Goal: Information Seeking & Learning: Find specific fact

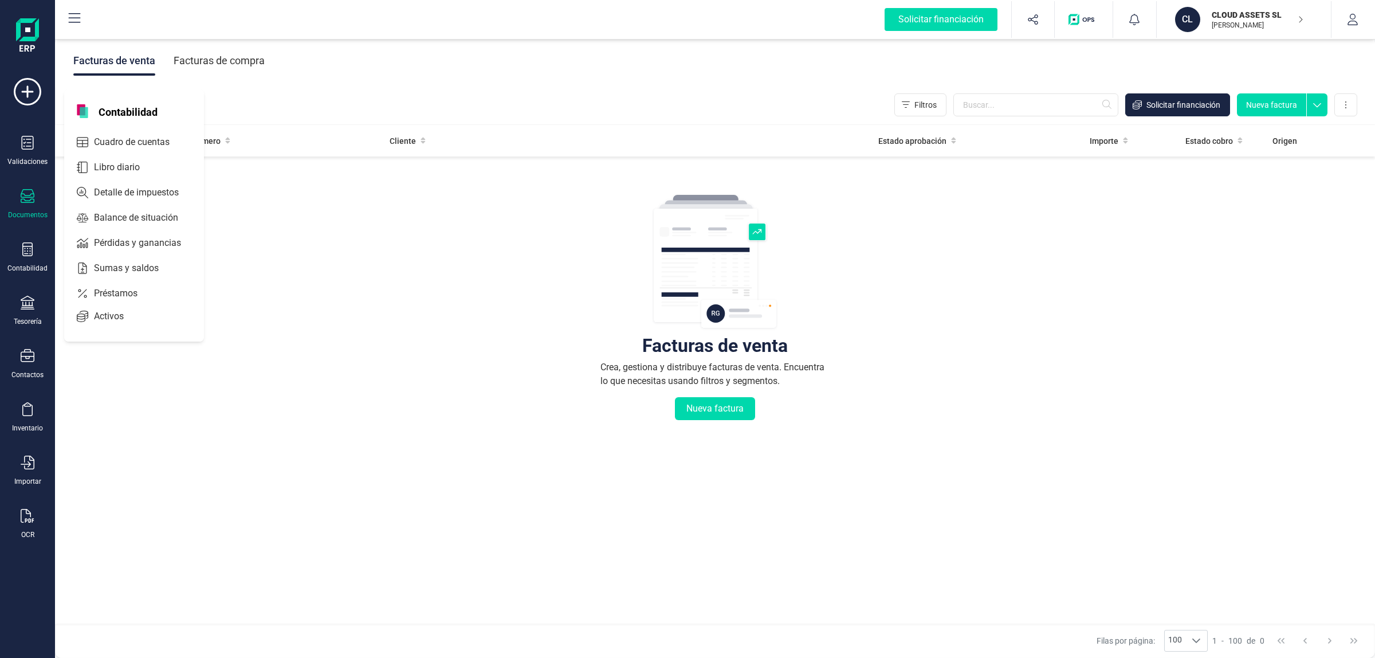
click at [41, 198] on div "Documentos" at bounding box center [28, 204] width 46 height 30
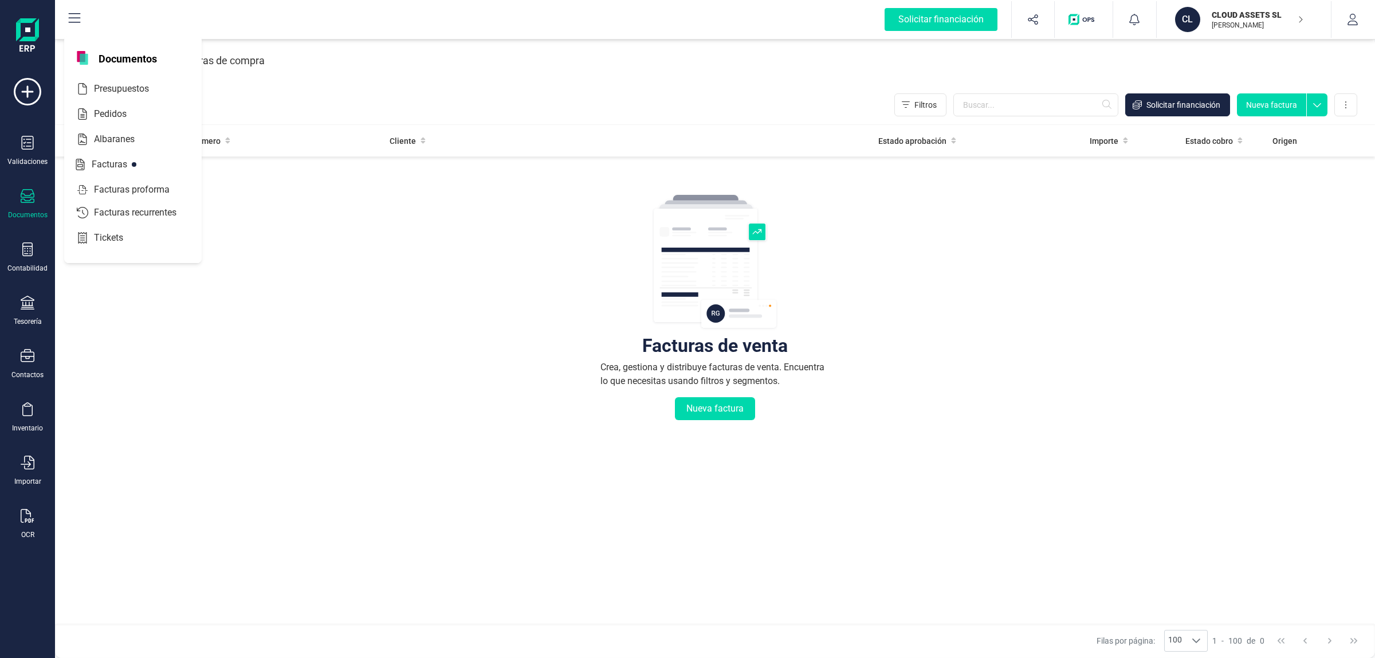
click at [32, 237] on div "Validaciones Documentos Documentos Presupuestos Pedidos Albaranes Facturas Fact…" at bounding box center [28, 313] width 46 height 470
click at [30, 262] on div "Contabilidad" at bounding box center [28, 257] width 46 height 30
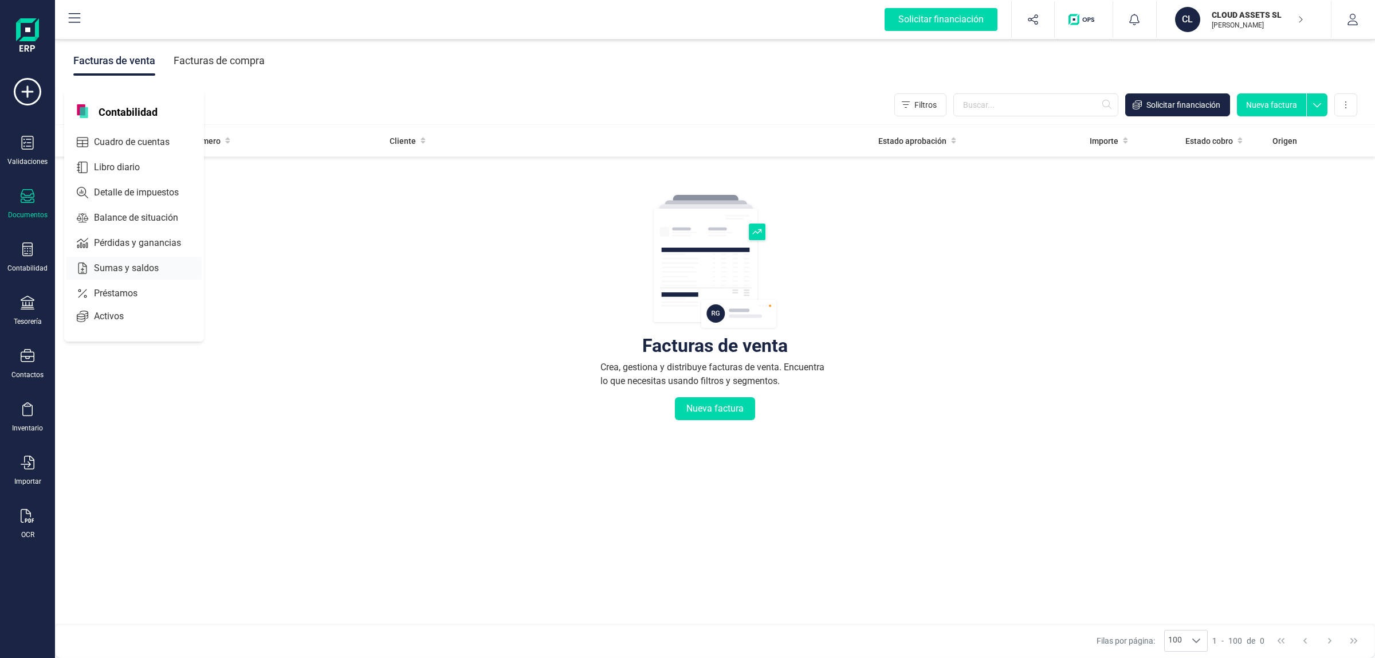
click at [104, 262] on span "Sumas y saldos" at bounding box center [134, 268] width 90 height 14
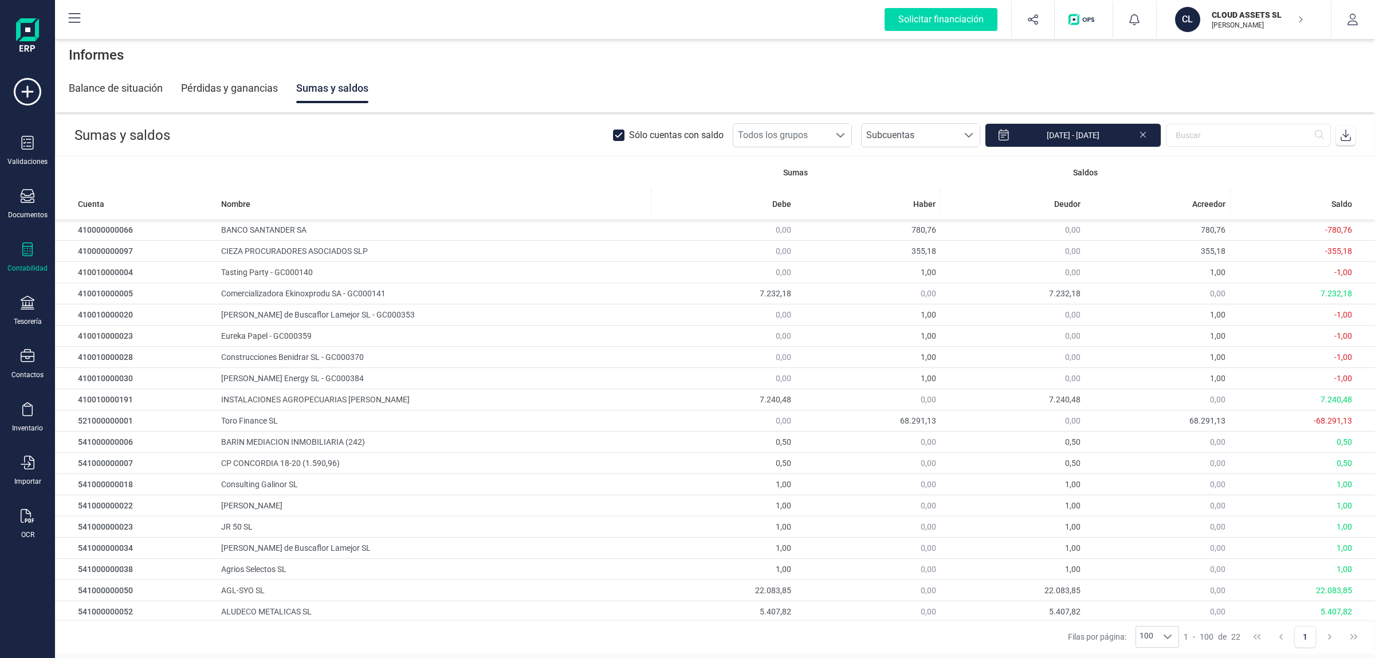
click at [226, 81] on div "Pérdidas y ganancias" at bounding box center [229, 88] width 97 height 30
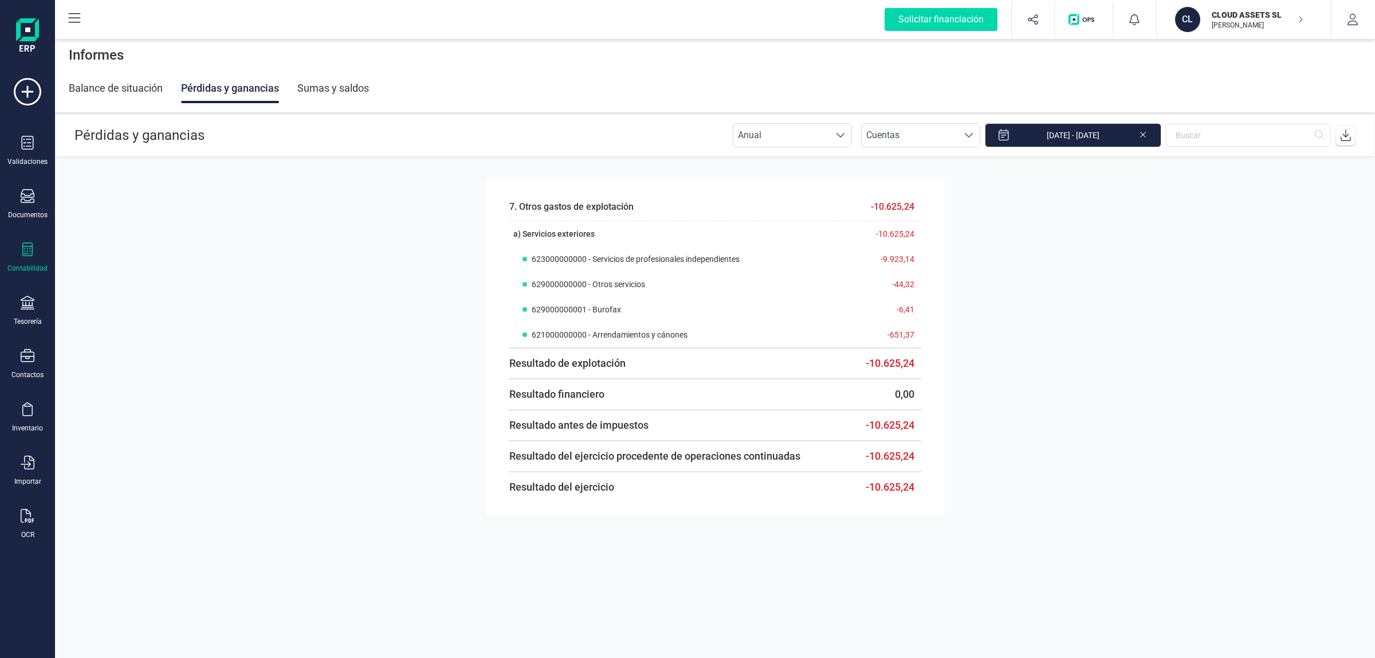
click at [162, 92] on div "Balance de situación" at bounding box center [116, 88] width 94 height 30
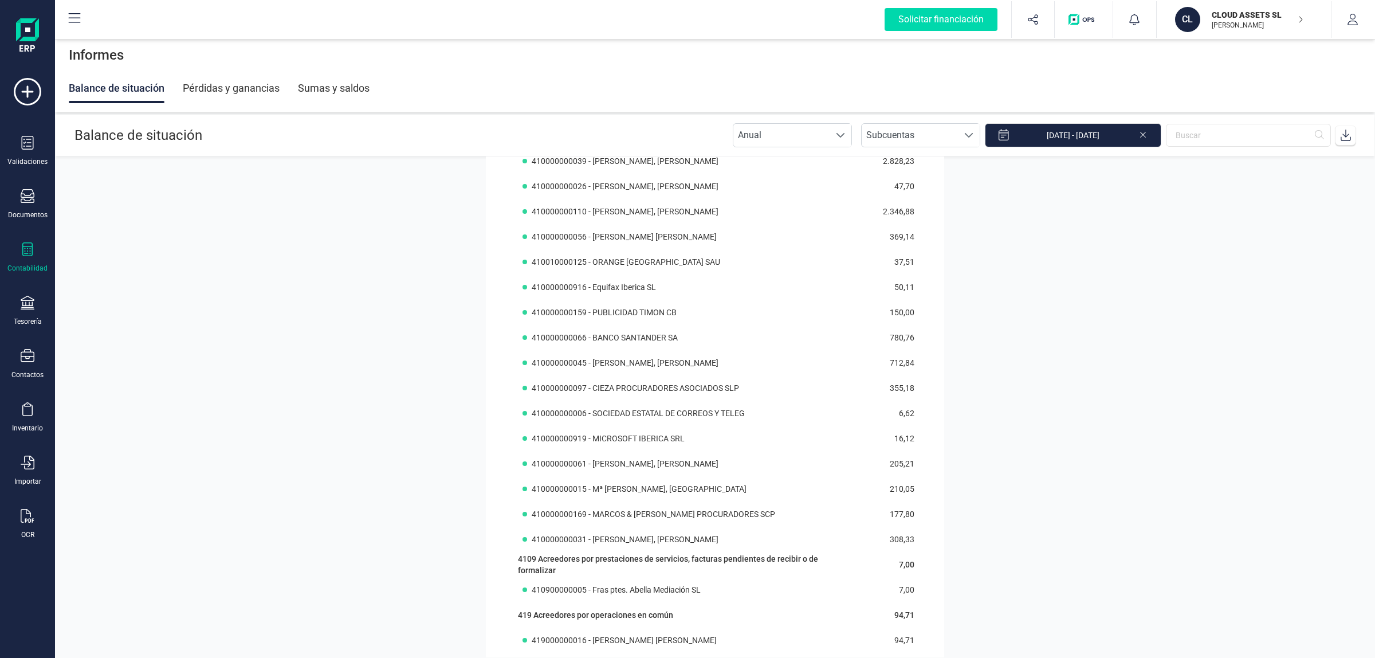
scroll to position [4644, 0]
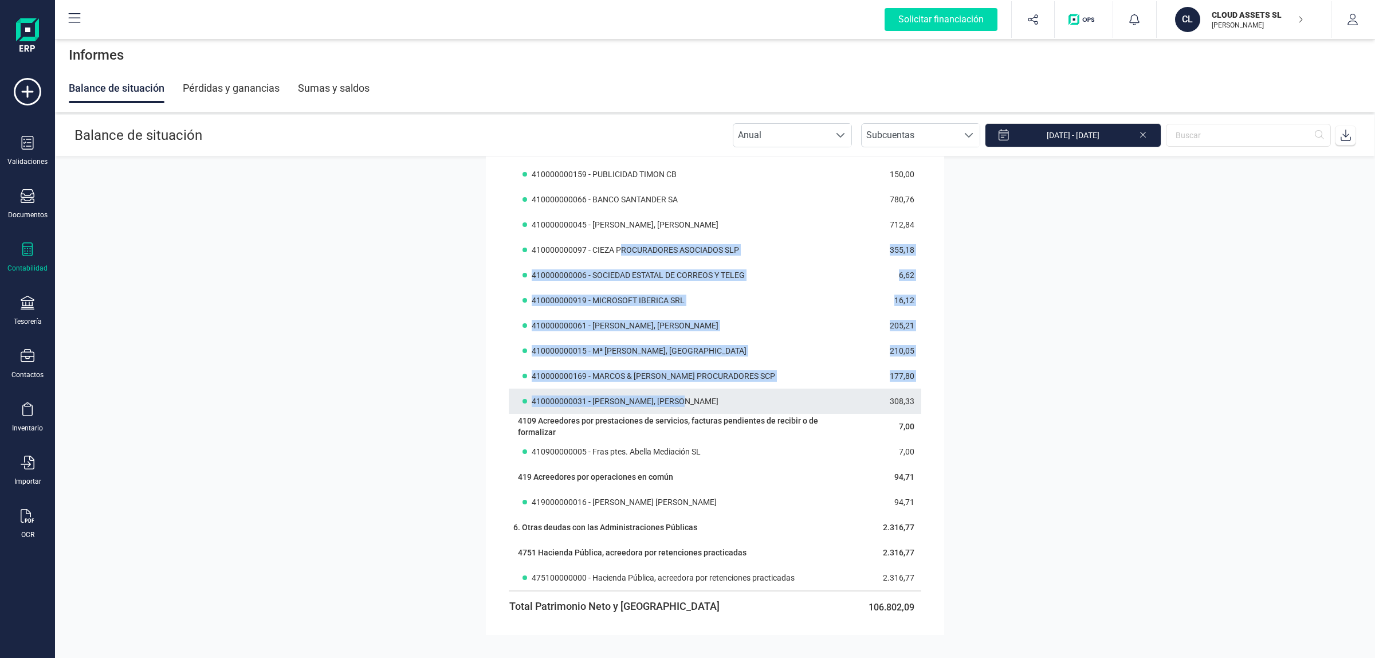
drag, startPoint x: 619, startPoint y: 256, endPoint x: 697, endPoint y: 403, distance: 165.8
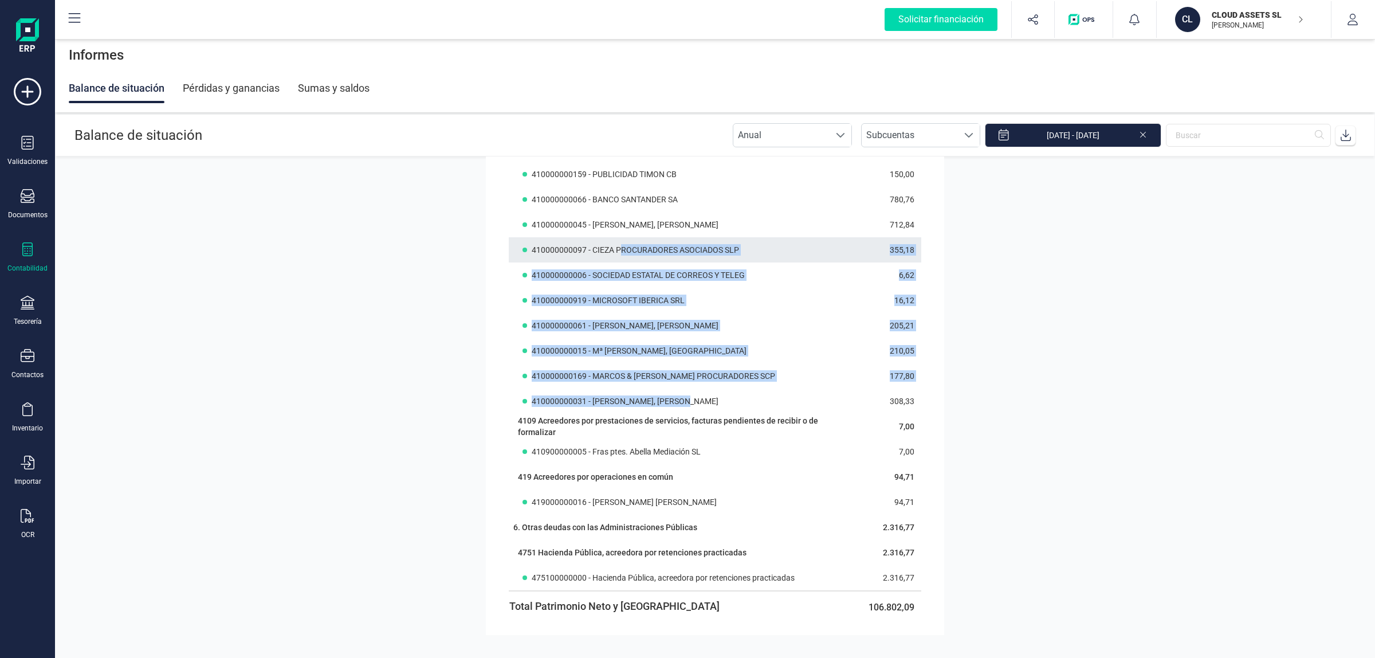
click at [737, 250] on div "410000000097 - CIEZA PROCURADORES ASOCIADOS SLP" at bounding box center [689, 249] width 333 height 11
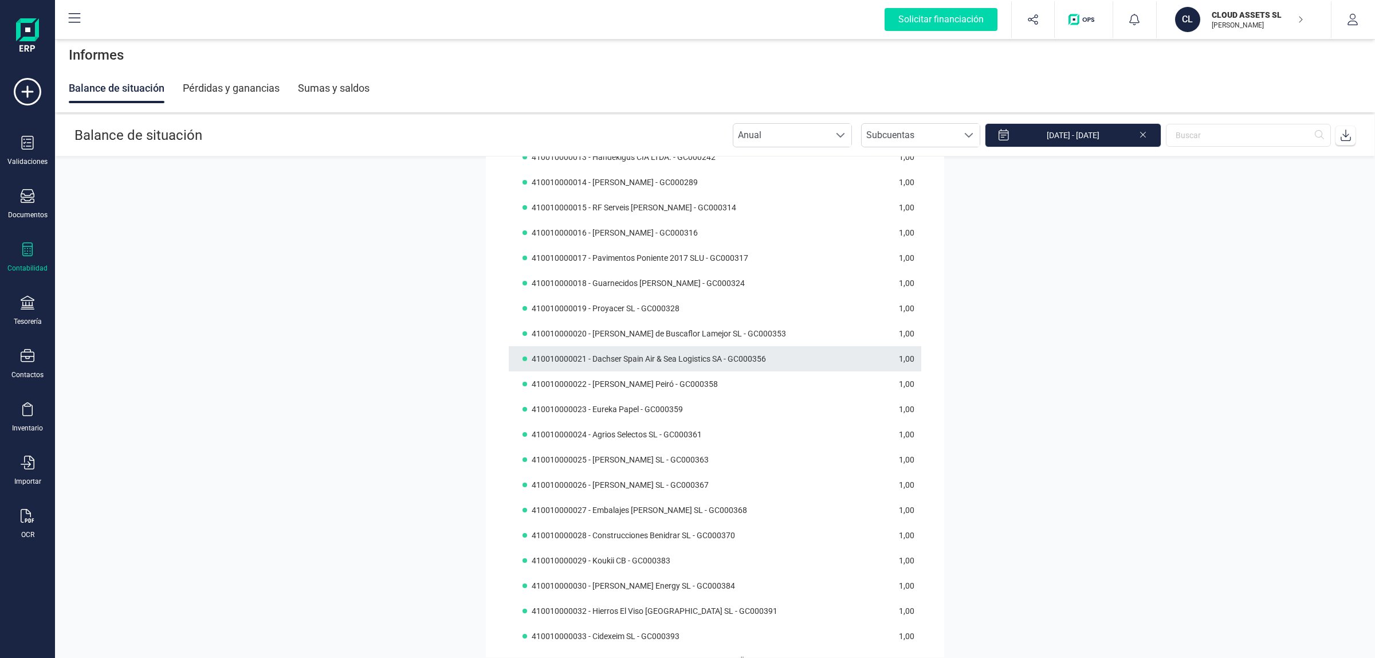
scroll to position [3857, 0]
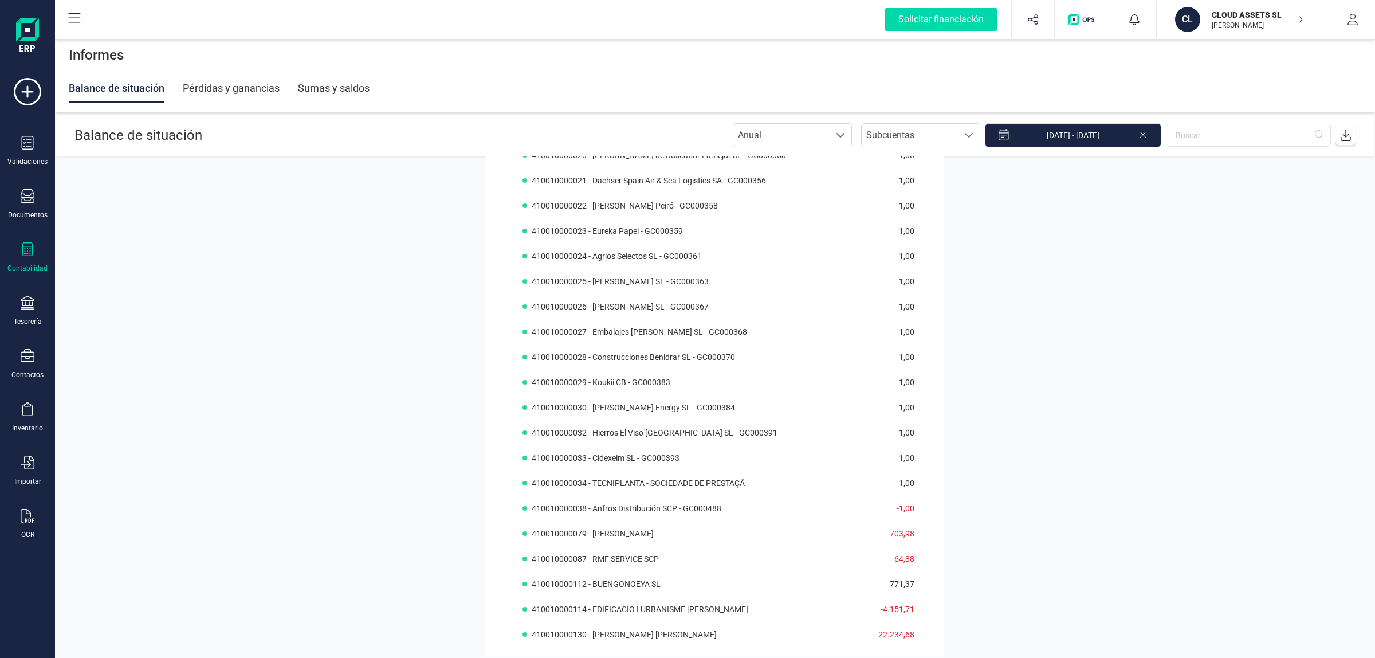
click at [202, 87] on div "Pérdidas y ganancias" at bounding box center [231, 88] width 97 height 30
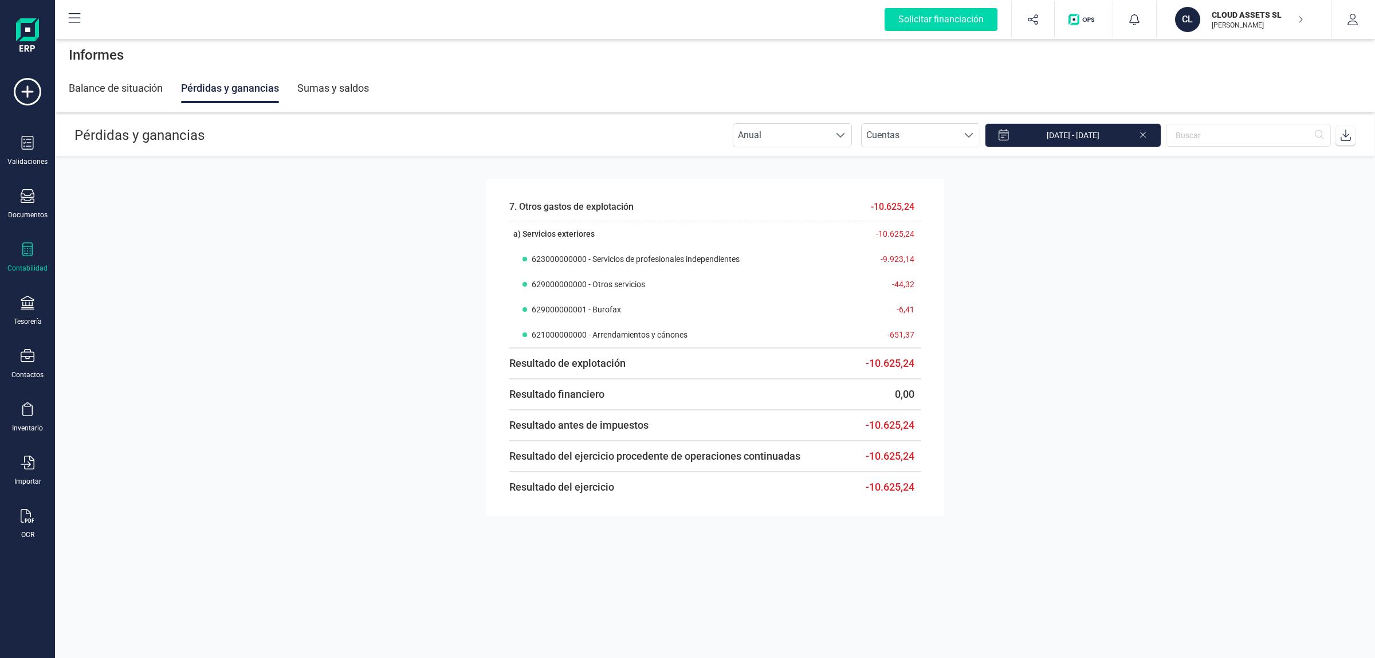
click at [128, 78] on div "Balance de situación" at bounding box center [116, 88] width 94 height 30
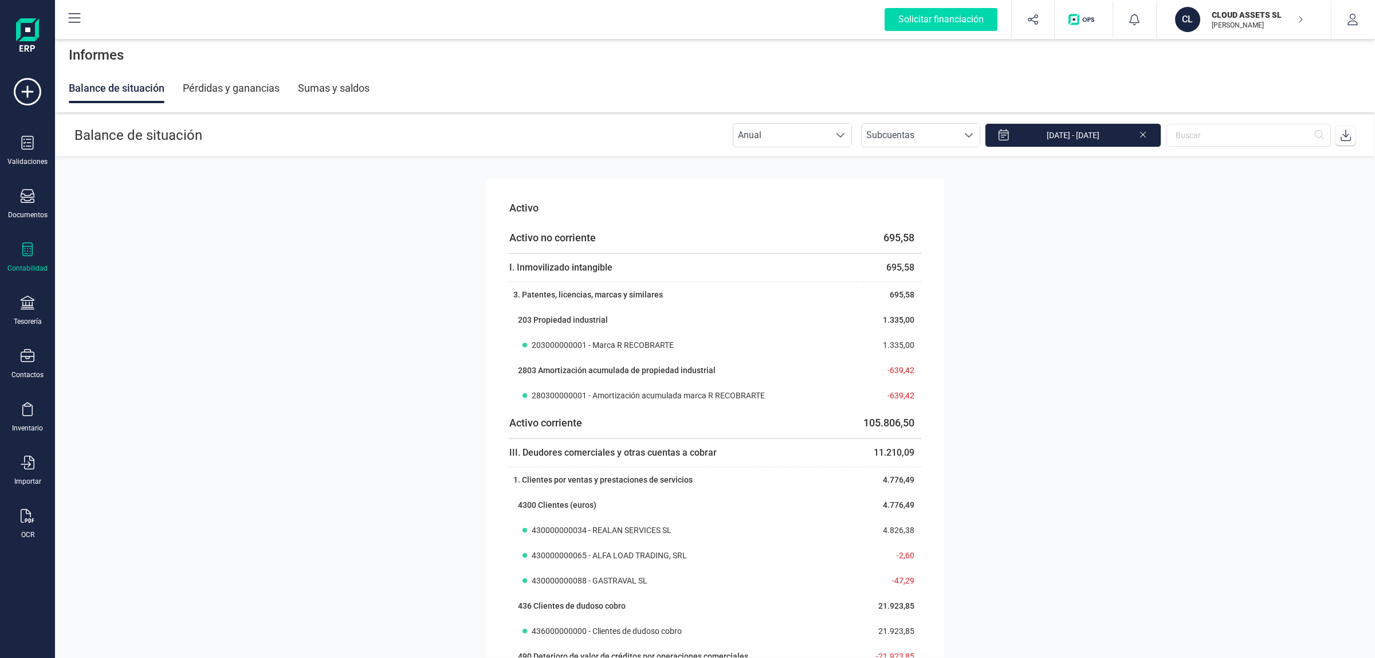
click at [320, 100] on div "Sumas y saldos" at bounding box center [334, 88] width 72 height 30
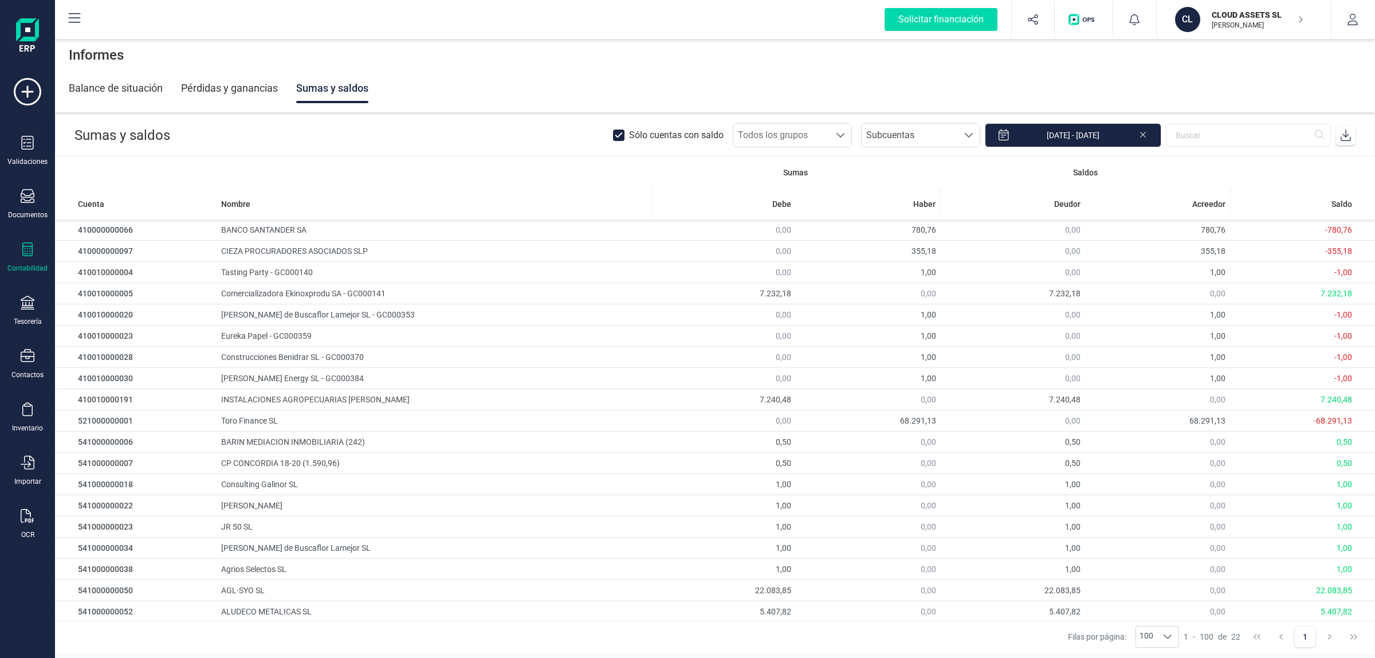
click at [237, 101] on div "Pérdidas y ganancias" at bounding box center [229, 88] width 97 height 30
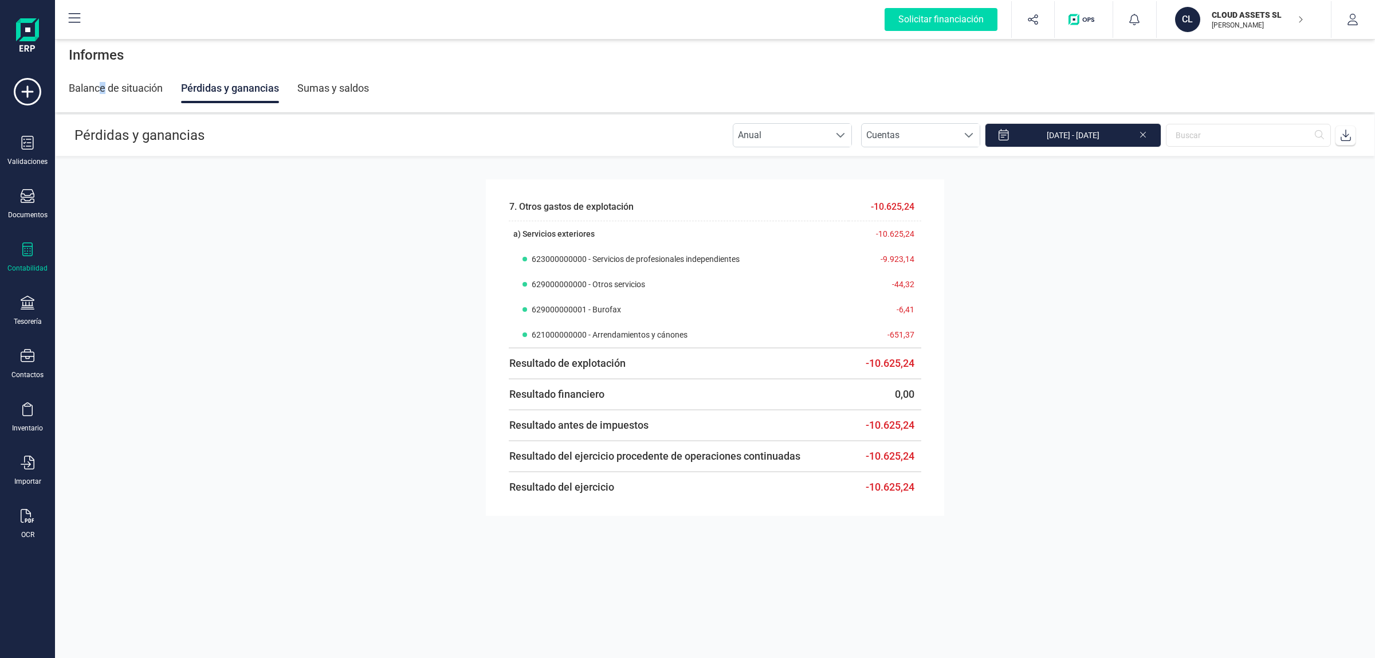
click at [100, 85] on div "Balance de situación" at bounding box center [116, 88] width 94 height 30
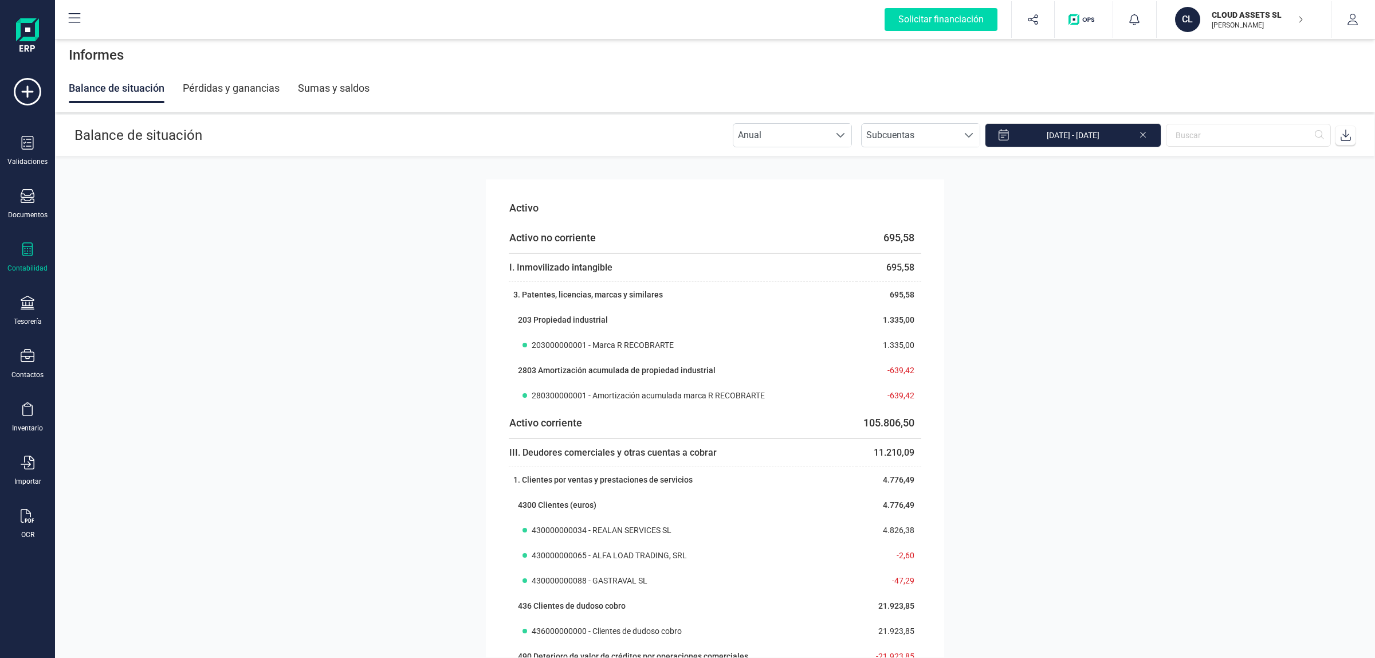
click at [176, 87] on div "Balance de situación Pérdidas y ganancias Sumas y saldos" at bounding box center [715, 88] width 1293 height 30
click at [357, 85] on div "Sumas y saldos" at bounding box center [334, 88] width 72 height 30
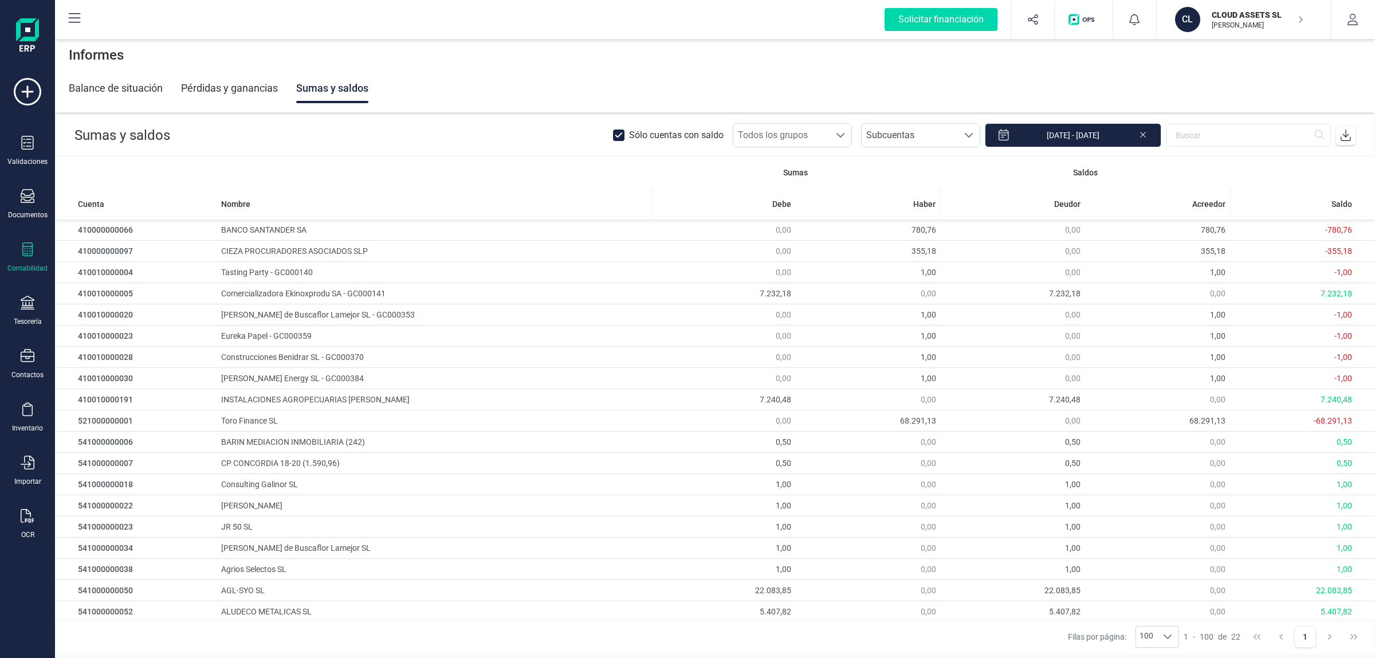
click at [226, 84] on div "Pérdidas y ganancias" at bounding box center [229, 88] width 97 height 30
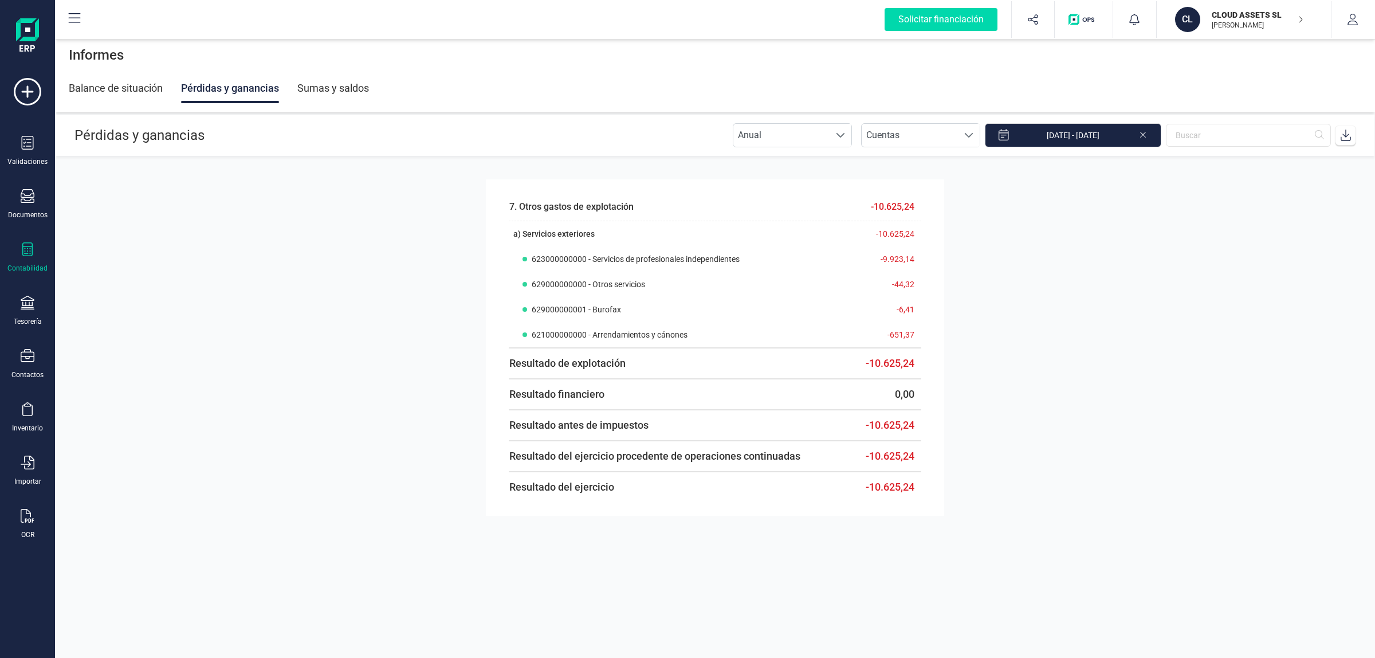
click at [132, 74] on div "Balance de situación" at bounding box center [116, 88] width 94 height 30
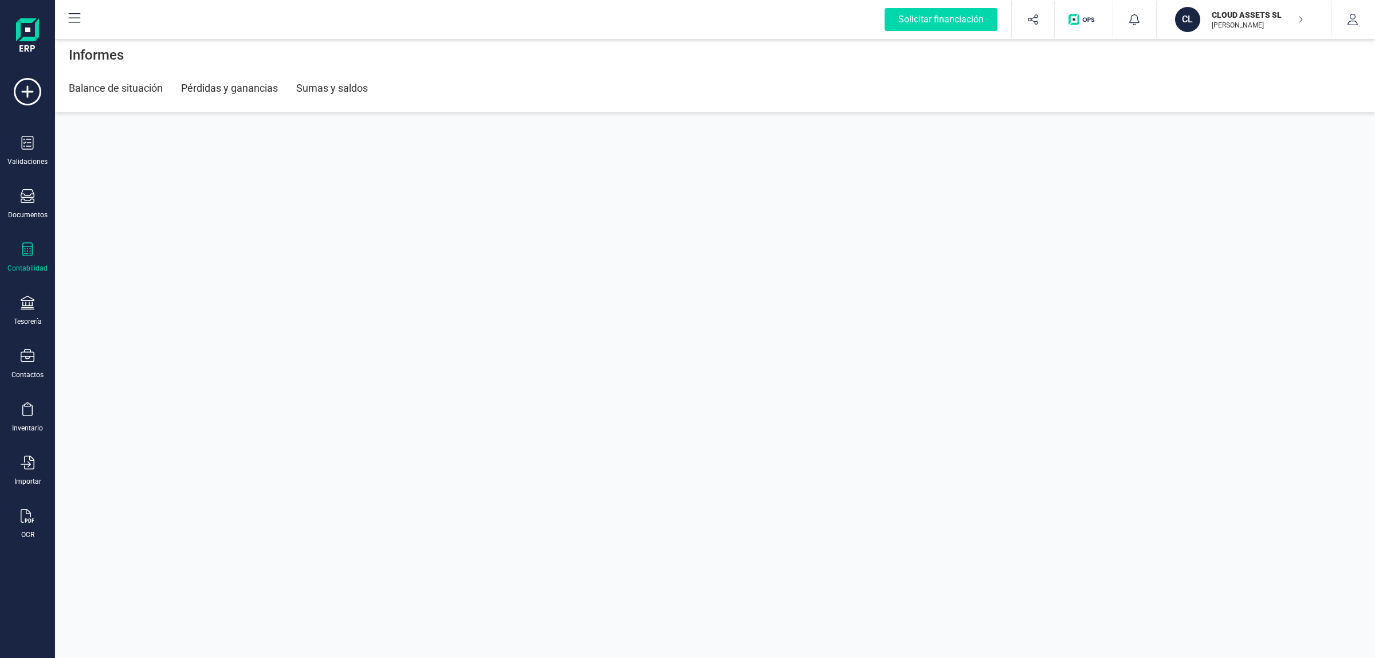
click at [136, 97] on div "Balance de situación" at bounding box center [116, 88] width 94 height 30
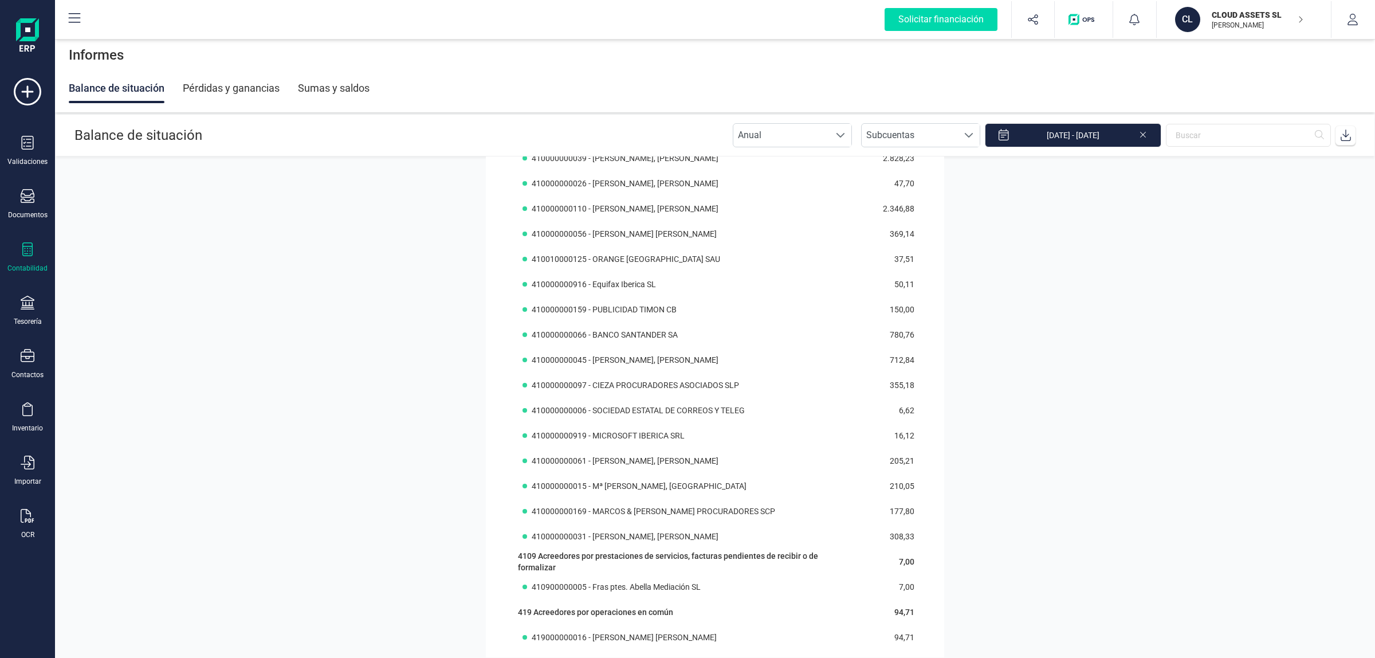
scroll to position [4644, 0]
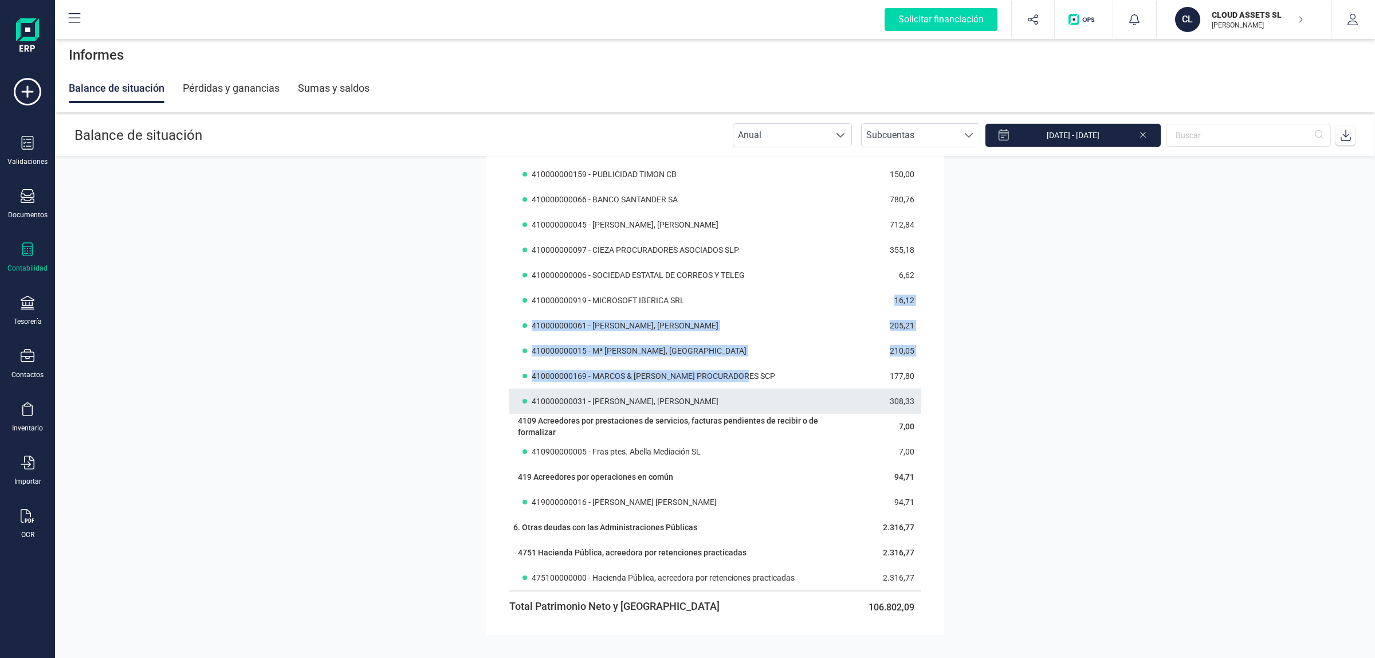
drag, startPoint x: 722, startPoint y: 288, endPoint x: 778, endPoint y: 409, distance: 133.3
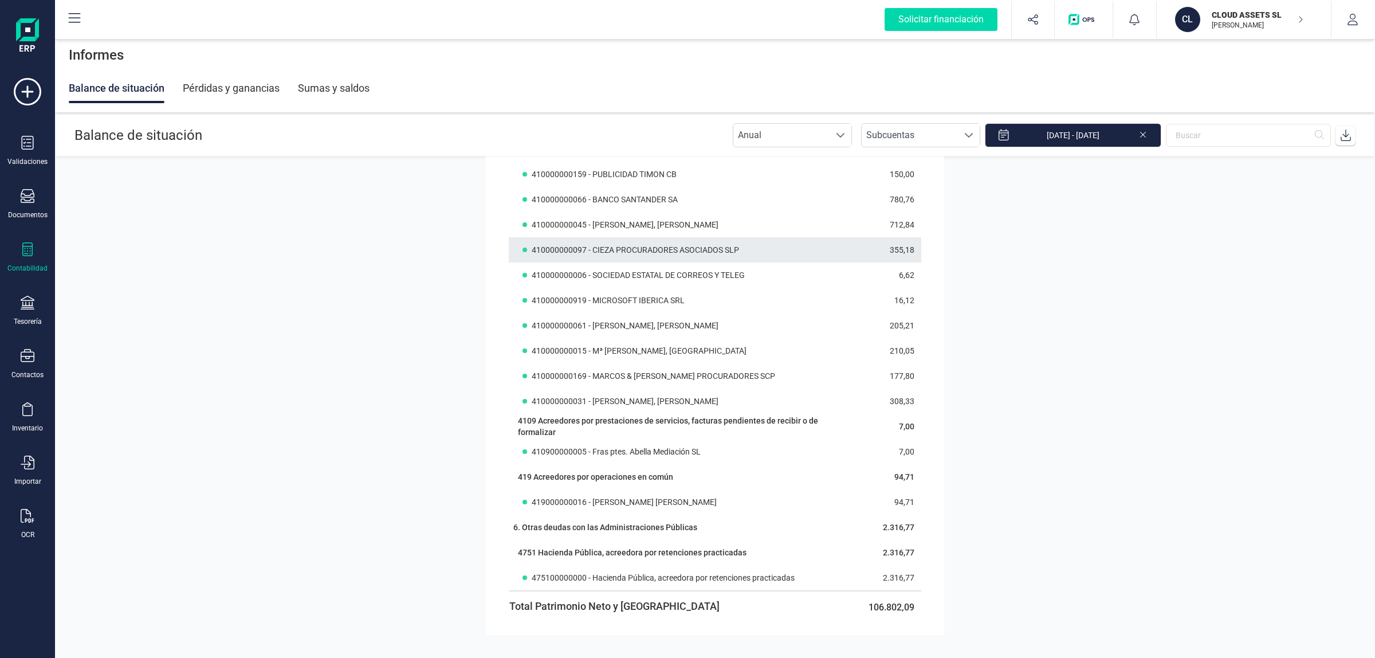
click at [778, 237] on th "410000000097 - CIEZA PROCURADORES ASOCIADOS SLP" at bounding box center [683, 249] width 348 height 25
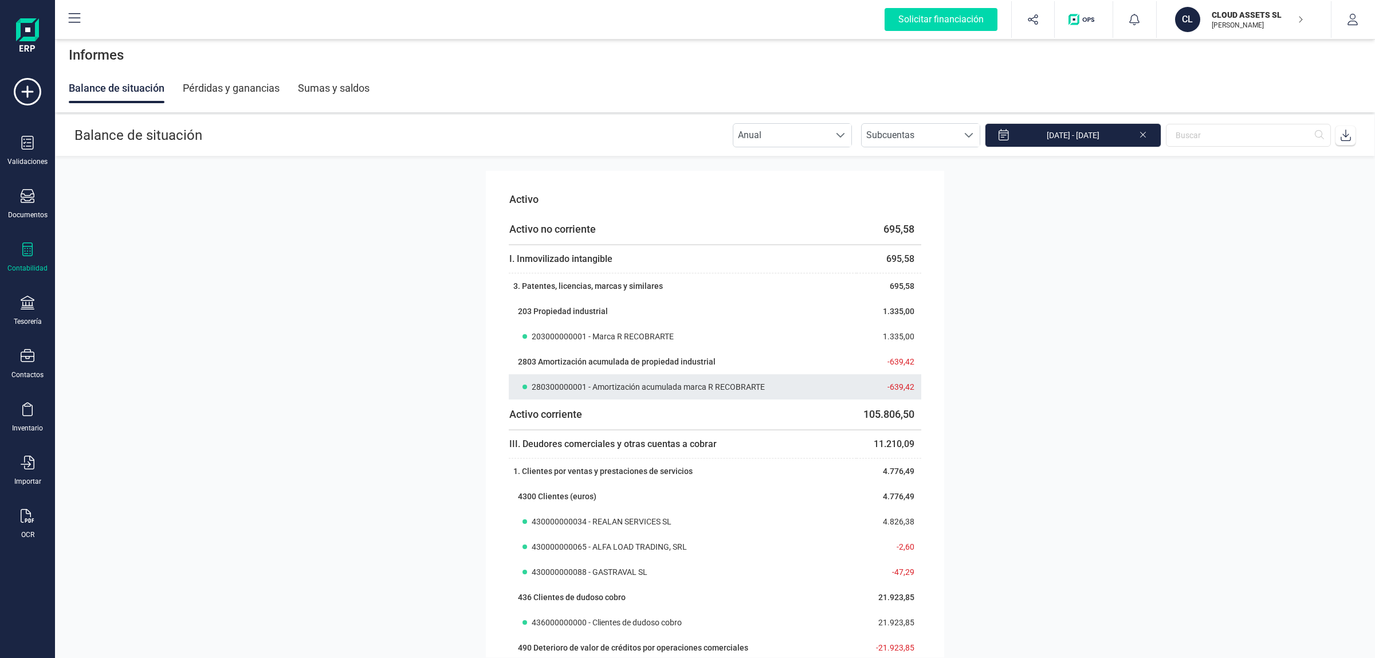
scroll to position [0, 0]
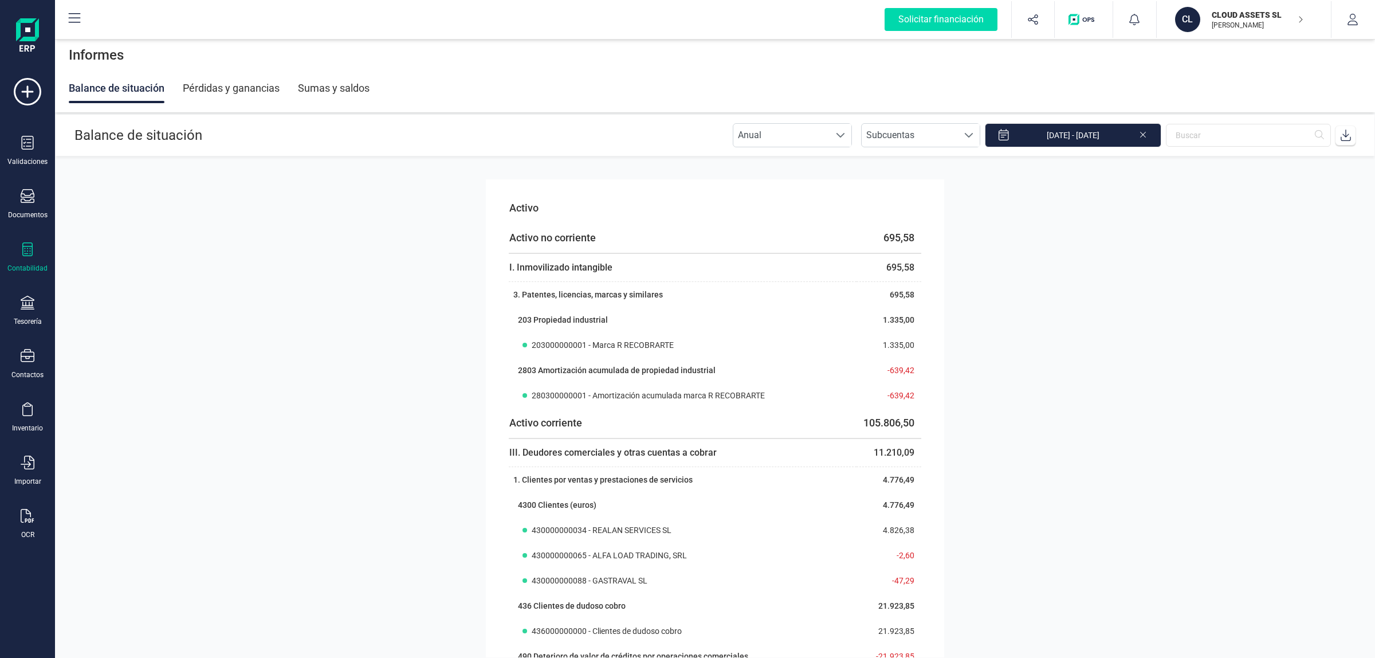
click at [1249, 33] on button "CL CLOUD ASSETS SL JAVIER DEVELOPER" at bounding box center [1244, 19] width 147 height 37
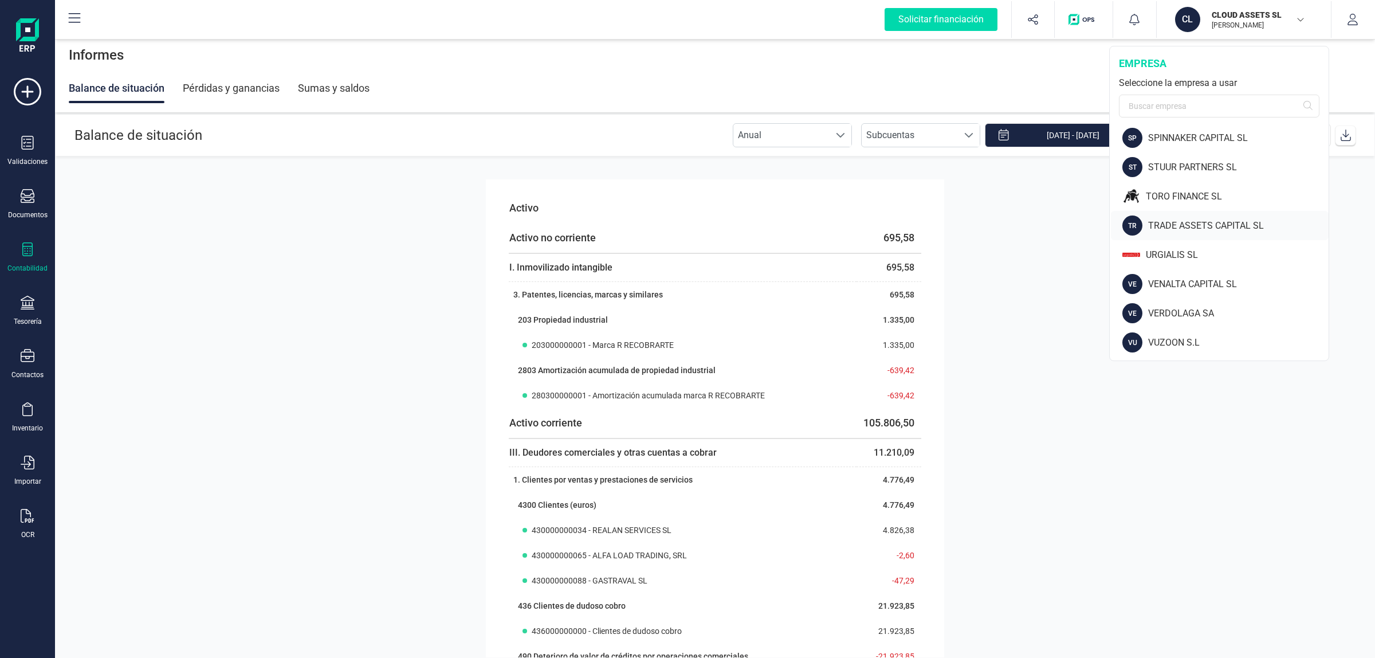
scroll to position [1234, 0]
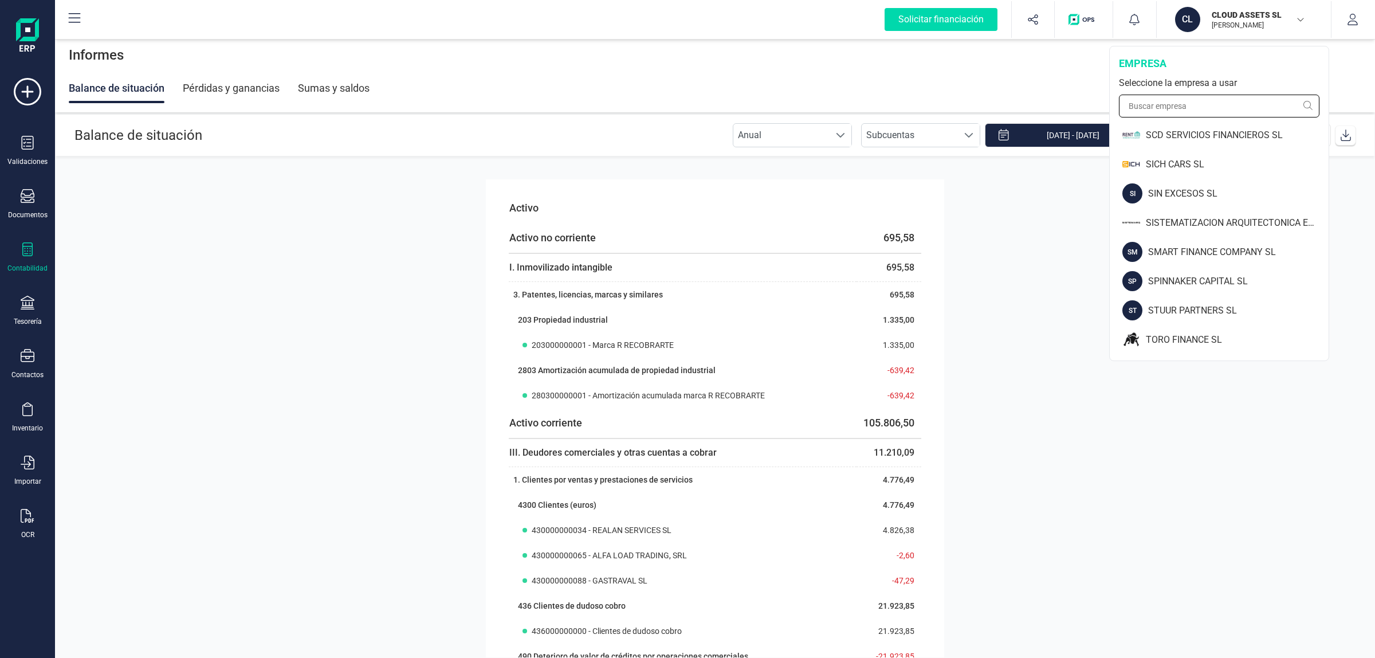
click at [1166, 104] on input "text" at bounding box center [1219, 106] width 201 height 23
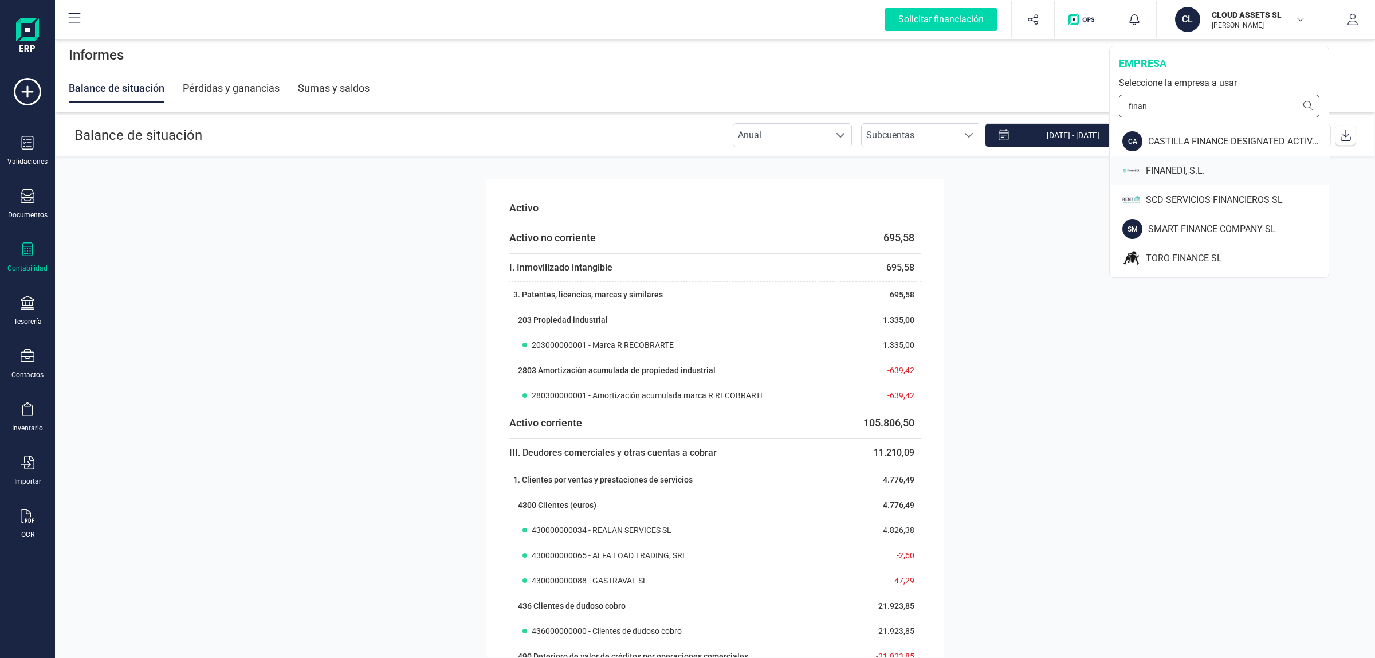
type input "finan"
click at [1184, 172] on div "FINANEDI, S.L." at bounding box center [1237, 171] width 183 height 14
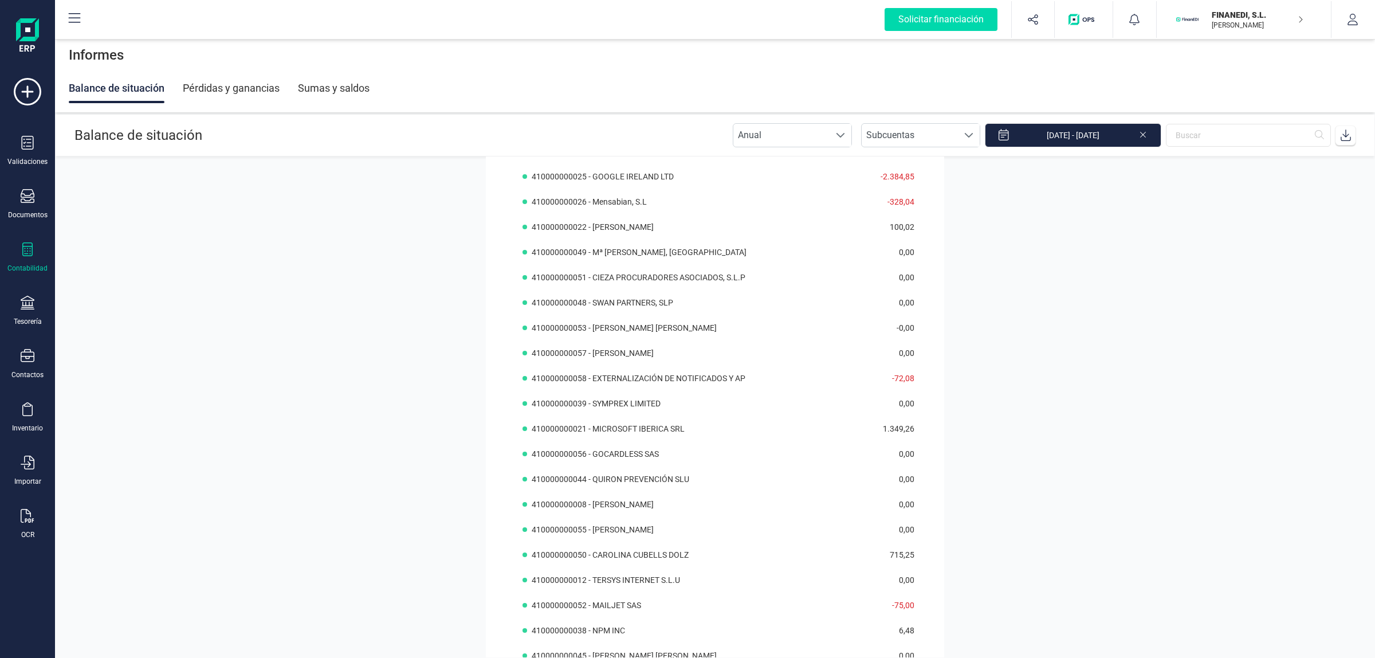
scroll to position [4942, 0]
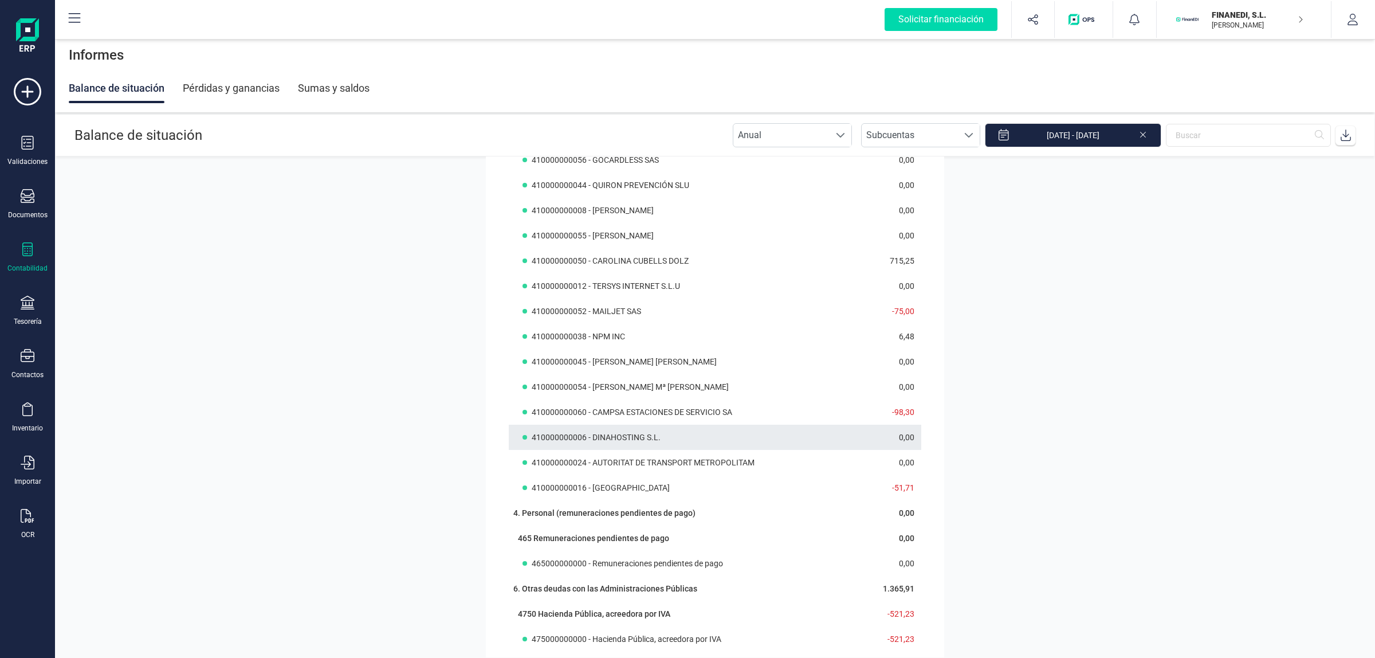
click at [532, 439] on span "410000000006 - DINAHOSTING S.L." at bounding box center [596, 436] width 129 height 11
copy span "410000000006"
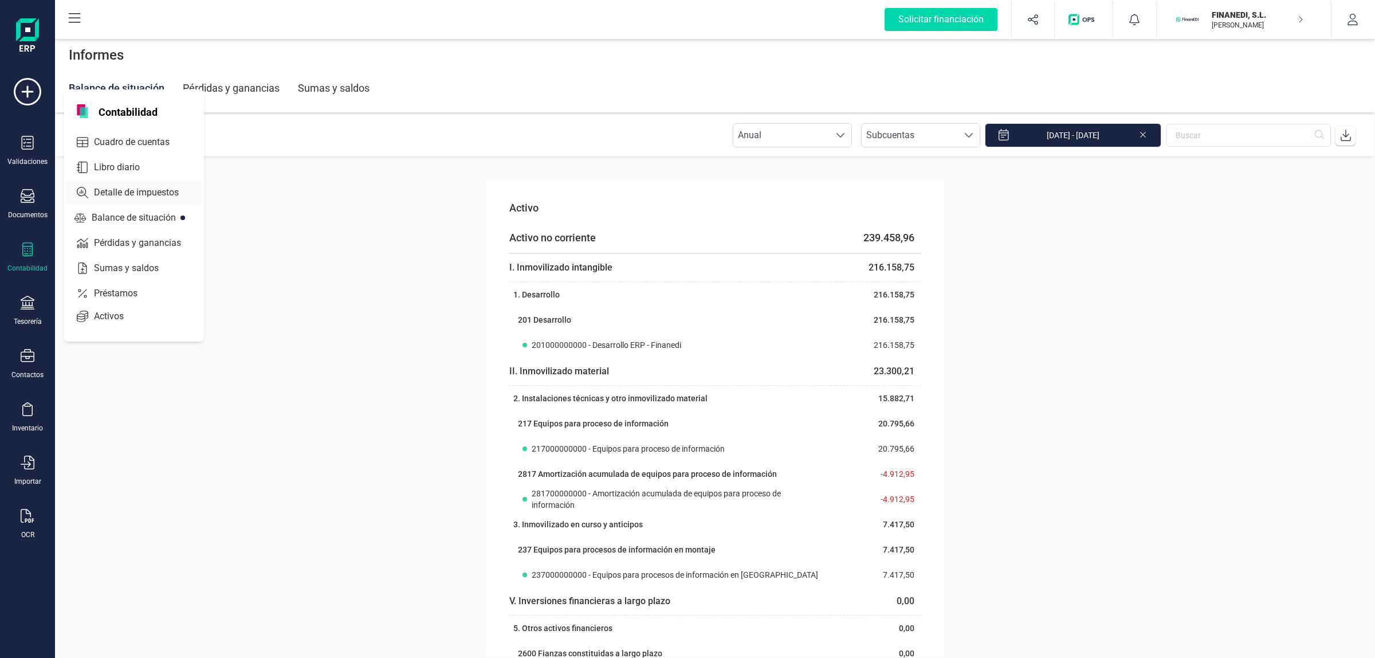
click at [136, 140] on span "Cuadro de cuentas" at bounding box center [139, 142] width 101 height 14
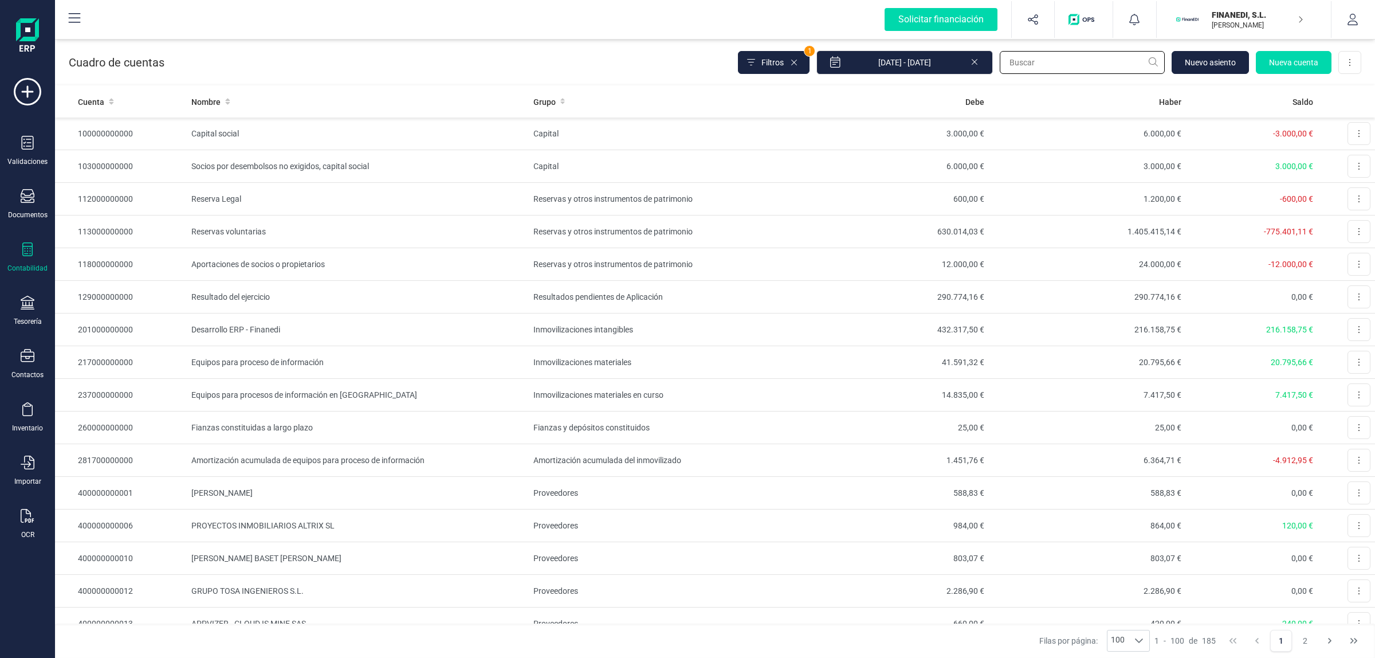
click at [1073, 58] on input "text" at bounding box center [1082, 62] width 165 height 23
paste input "410000000006"
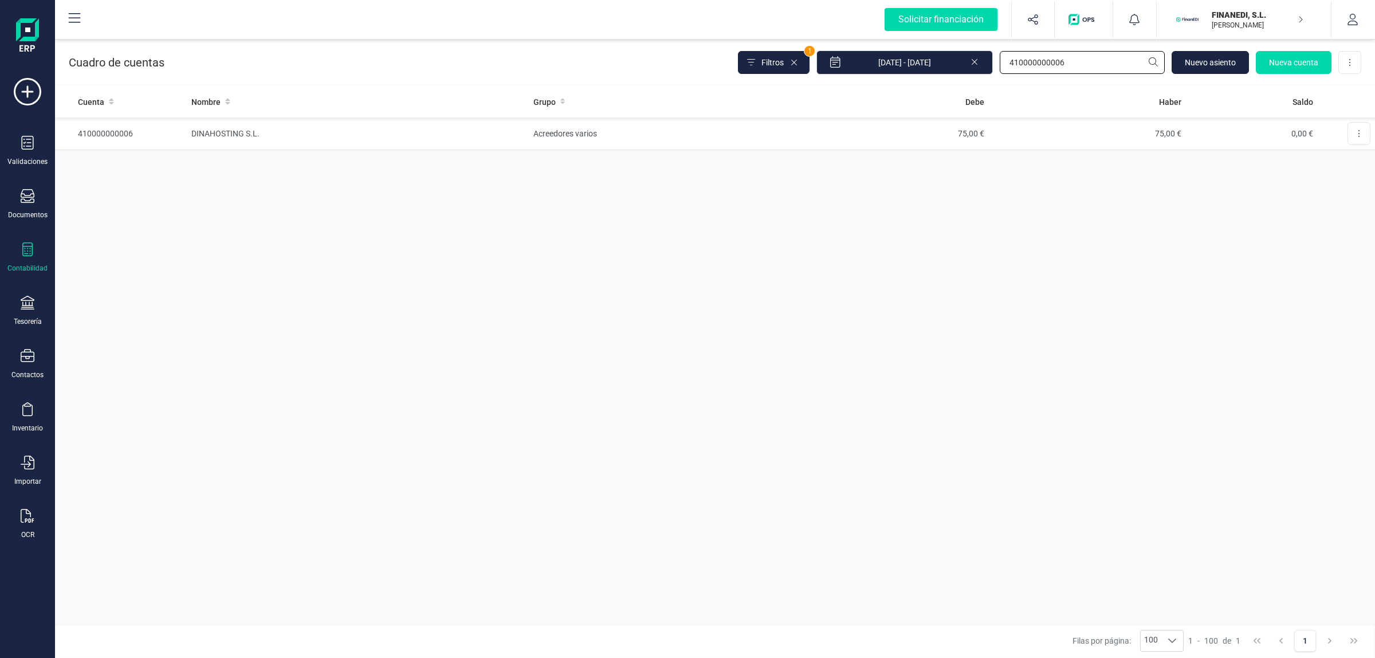
type input "410000000006"
click at [897, 135] on td "75,00 €" at bounding box center [890, 133] width 197 height 33
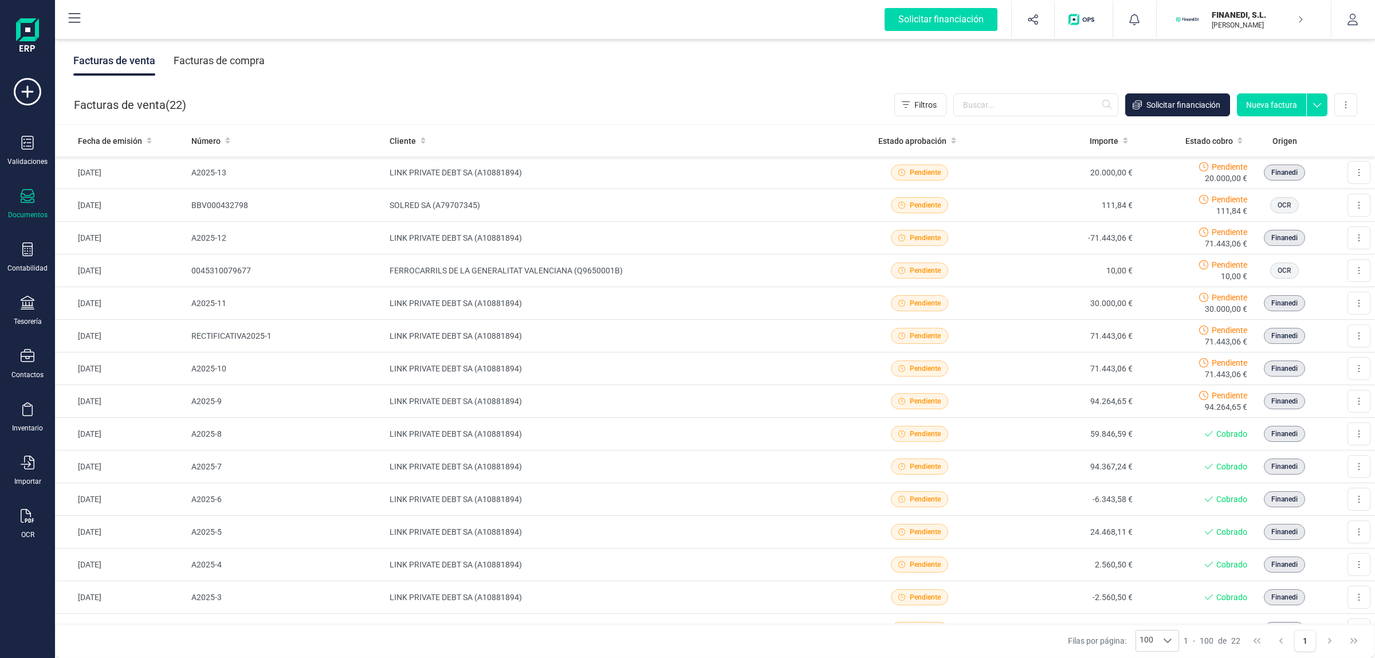
click at [530, 78] on div "Facturas de venta Facturas de compra" at bounding box center [715, 61] width 1320 height 48
click at [9, 249] on div "Contabilidad" at bounding box center [28, 257] width 46 height 30
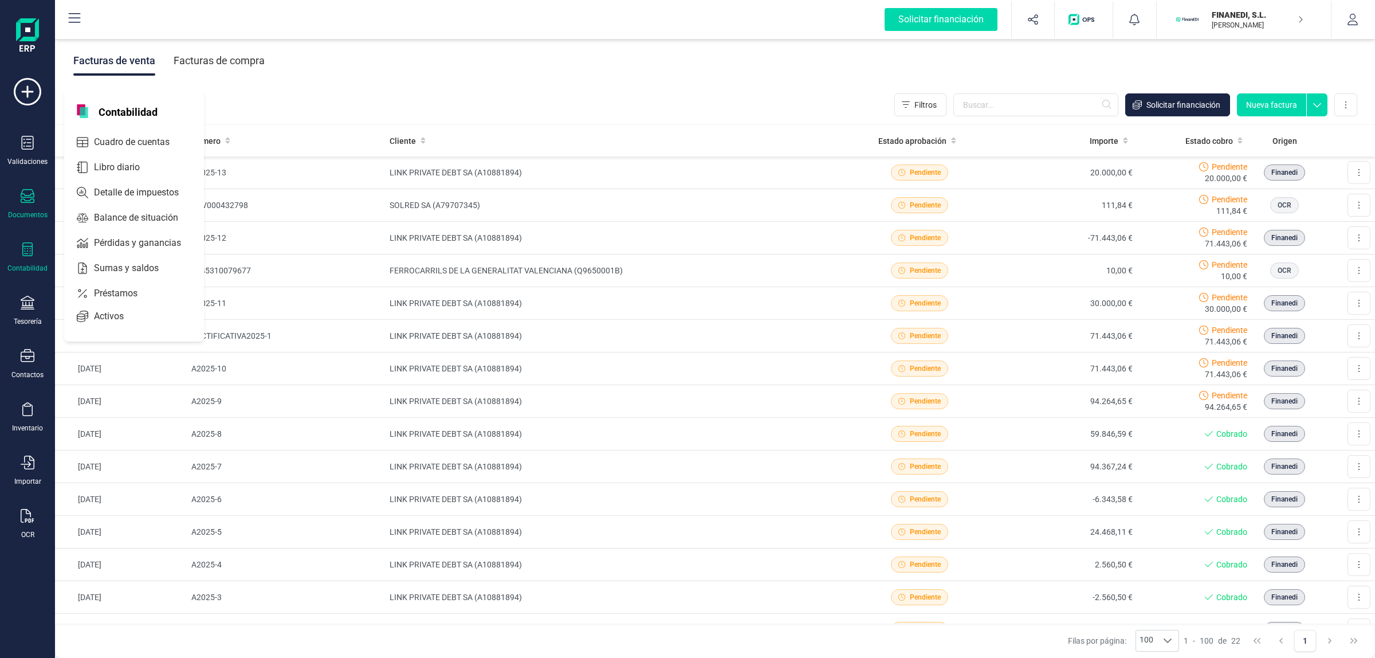
click at [25, 257] on div at bounding box center [28, 250] width 14 height 17
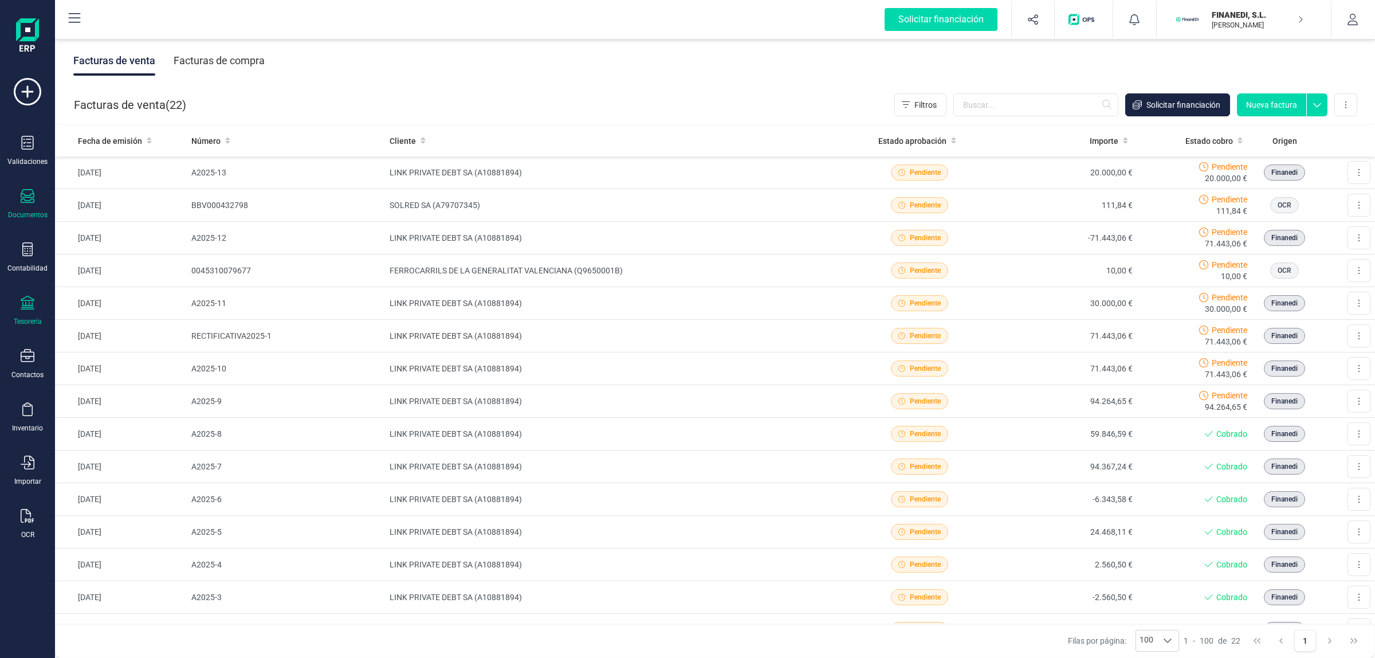
click at [18, 296] on div "Tesorería" at bounding box center [28, 311] width 46 height 30
click at [411, 78] on div "Facturas de venta Facturas de compra" at bounding box center [715, 61] width 1320 height 48
click at [235, 61] on div "Facturas de compra" at bounding box center [219, 61] width 91 height 30
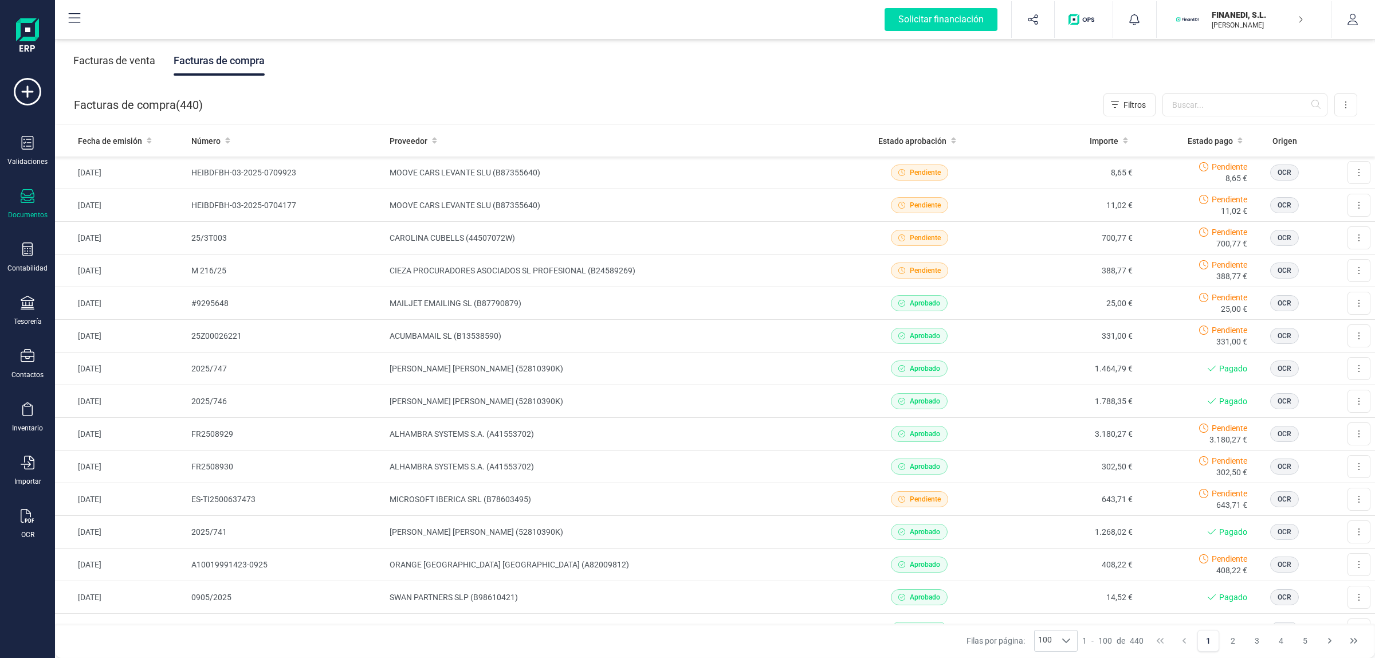
click at [115, 54] on div "Facturas de venta" at bounding box center [114, 61] width 82 height 30
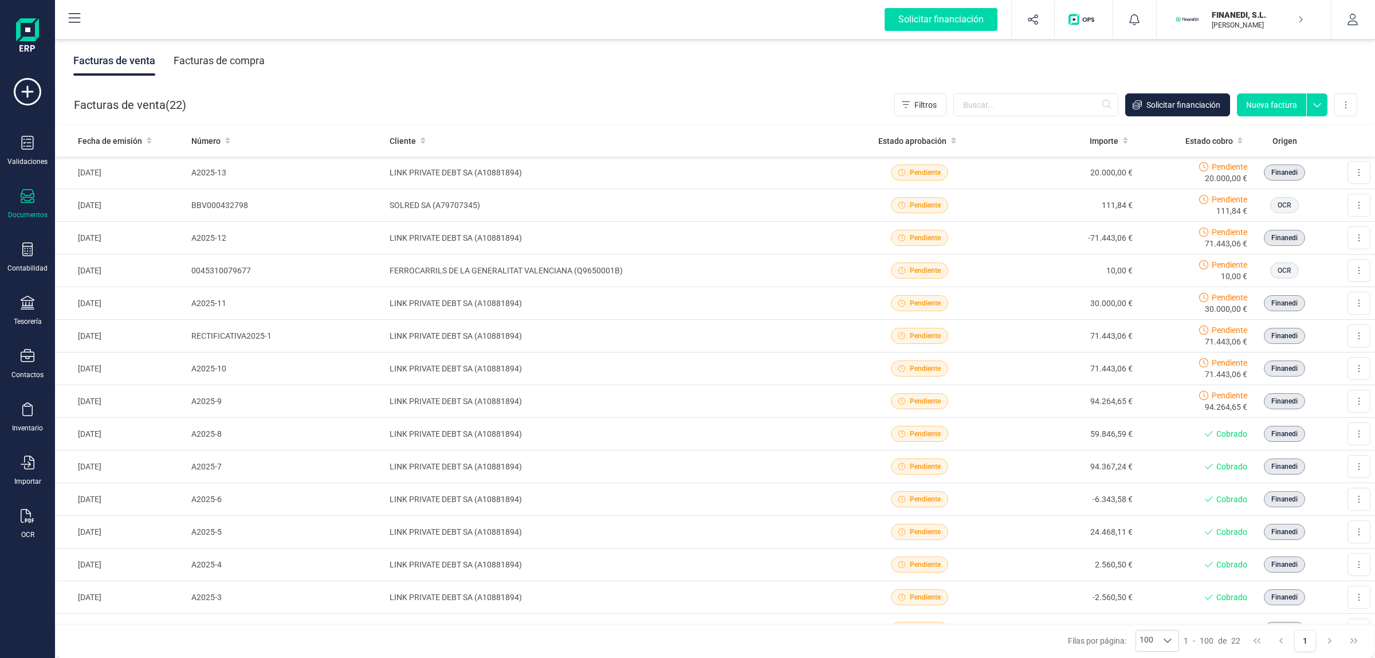
click at [34, 194] on div "Documentos" at bounding box center [28, 204] width 46 height 30
drag, startPoint x: 304, startPoint y: 107, endPoint x: 241, endPoint y: 50, distance: 84.8
click at [304, 106] on div "Facturas de venta ( 22 ) Filtros Solicitar financiación Nueva factura Importar …" at bounding box center [716, 104] width 1320 height 39
click at [213, 47] on div "Facturas de compra" at bounding box center [219, 61] width 91 height 30
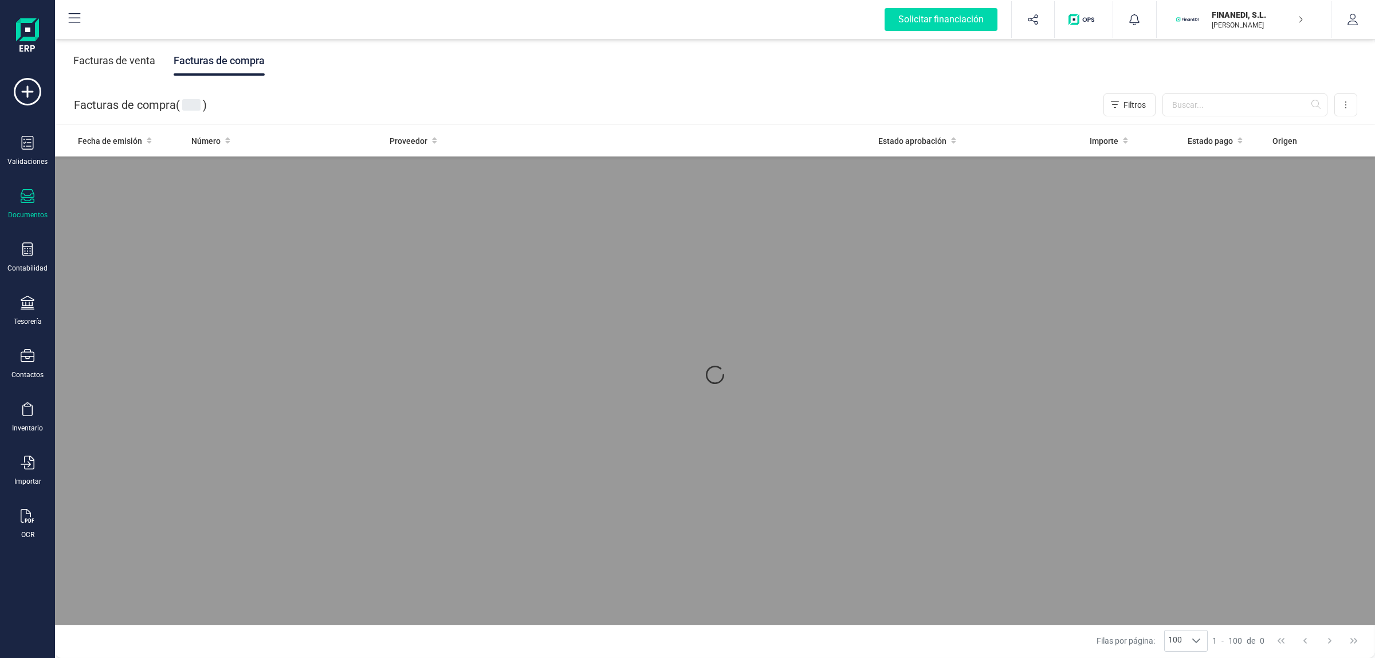
click at [168, 68] on div "Facturas de venta Facturas de compra" at bounding box center [168, 61] width 191 height 30
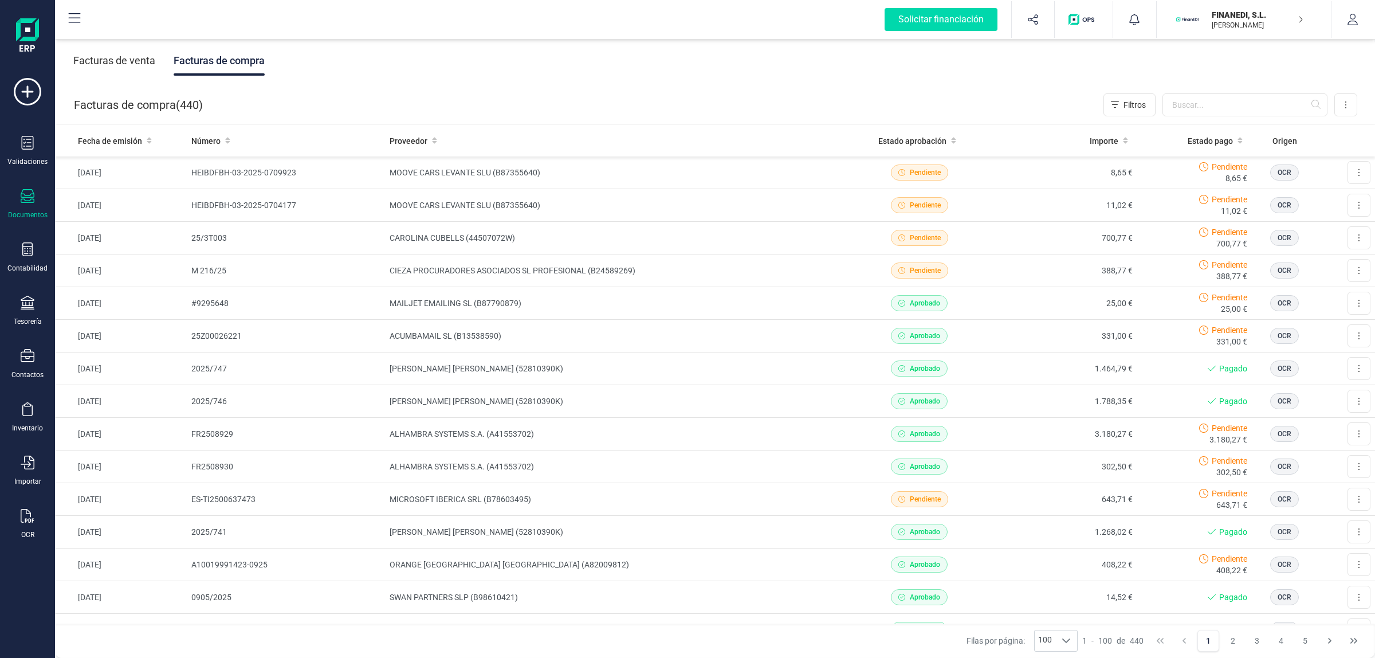
click at [136, 69] on div "Facturas de venta" at bounding box center [114, 61] width 82 height 30
